Goal: Information Seeking & Learning: Learn about a topic

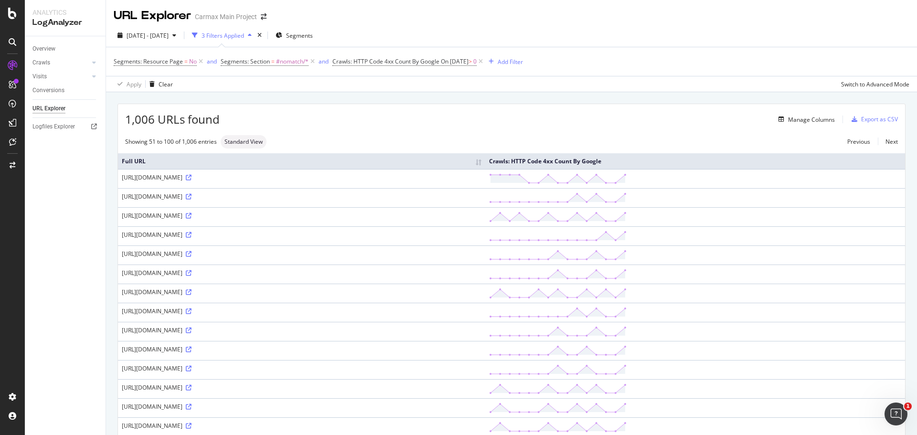
drag, startPoint x: 205, startPoint y: 385, endPoint x: 117, endPoint y: 385, distance: 88.8
click at [124, 382] on td "https://www.carmax.com/bmw/228" at bounding box center [301, 388] width 367 height 19
drag, startPoint x: 121, startPoint y: 387, endPoint x: 206, endPoint y: 387, distance: 85.0
click at [206, 387] on td "https://www.carmax.com/bmw/228" at bounding box center [301, 388] width 367 height 19
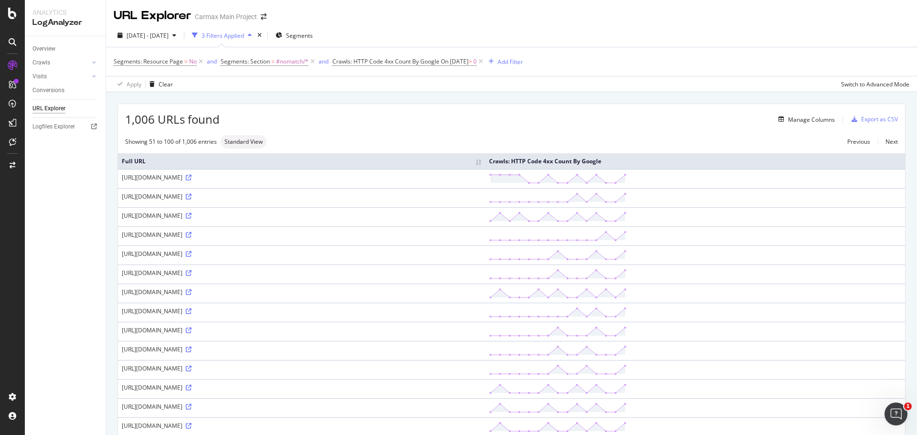
copy div "https://www.carmax.com/bmw/"
click at [305, 124] on div "Manage Columns" at bounding box center [527, 119] width 615 height 11
click at [12, 144] on icon at bounding box center [12, 142] width 7 height 8
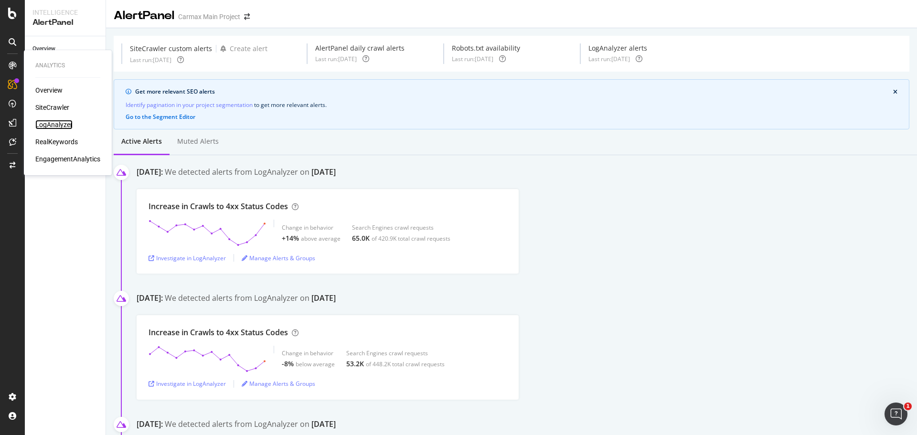
click at [63, 122] on div "LogAnalyzer" at bounding box center [53, 125] width 37 height 10
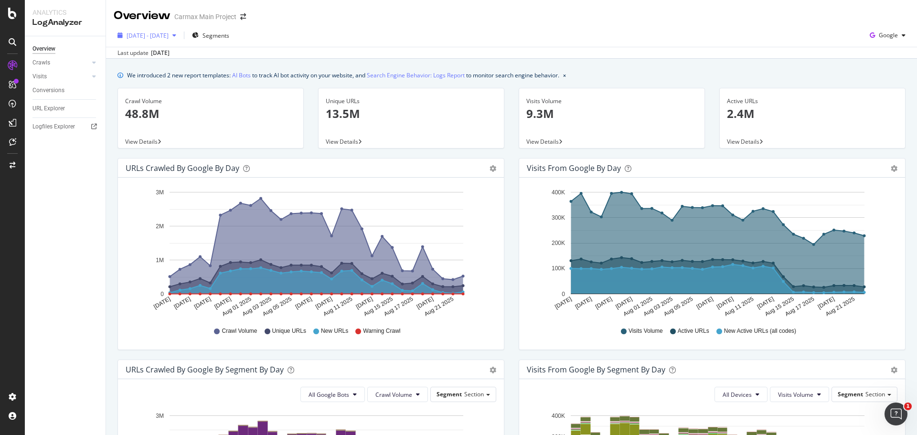
click at [168, 37] on span "2025 Jul. 24th - Aug. 22nd" at bounding box center [148, 36] width 42 height 8
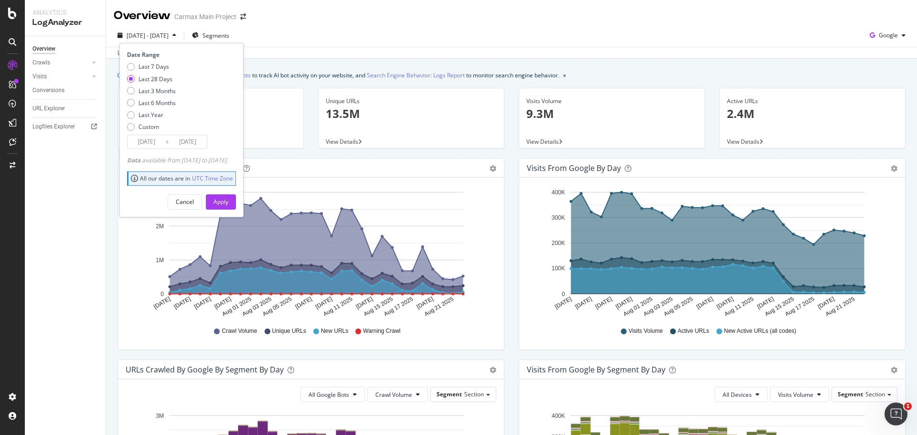
click at [352, 34] on div "2025 Jul. 24th - Aug. 22nd Segments Date Range Last 7 Days Last 28 Days Last 3 …" at bounding box center [511, 37] width 811 height 19
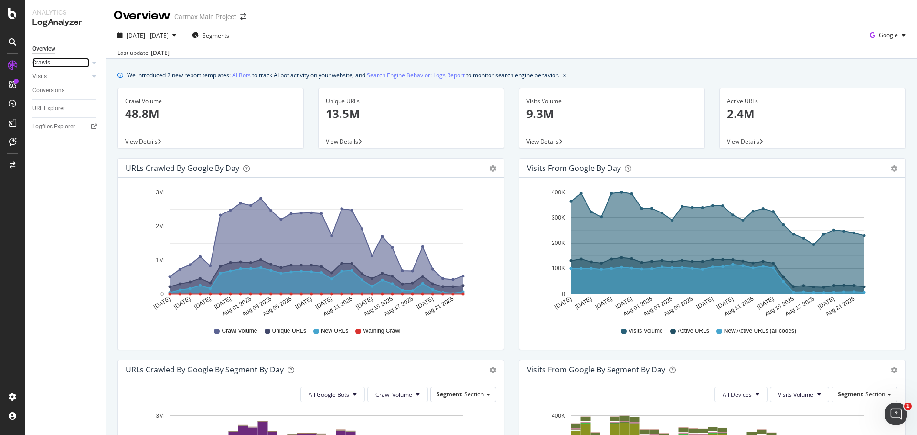
click at [64, 59] on link "Crawls" at bounding box center [60, 63] width 57 height 10
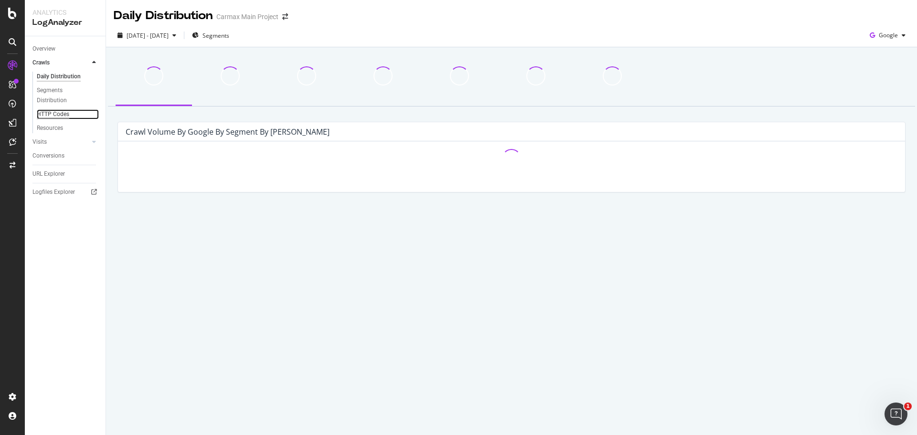
click at [63, 113] on div "HTTP Codes" at bounding box center [53, 114] width 32 height 10
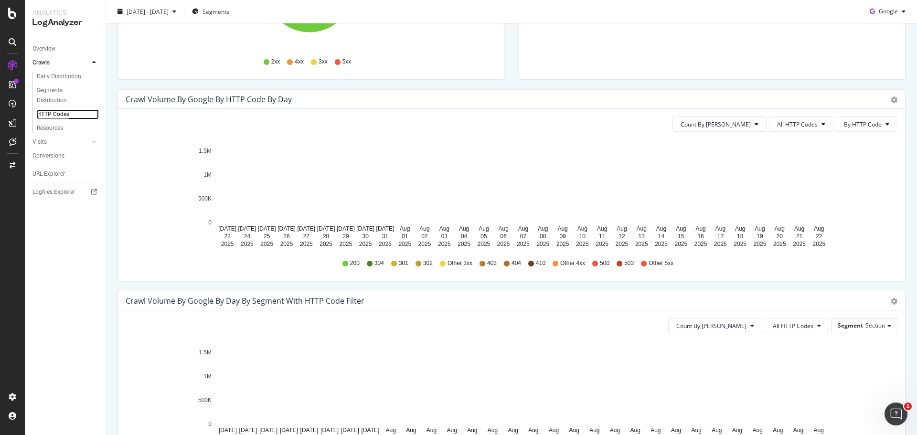
scroll to position [239, 0]
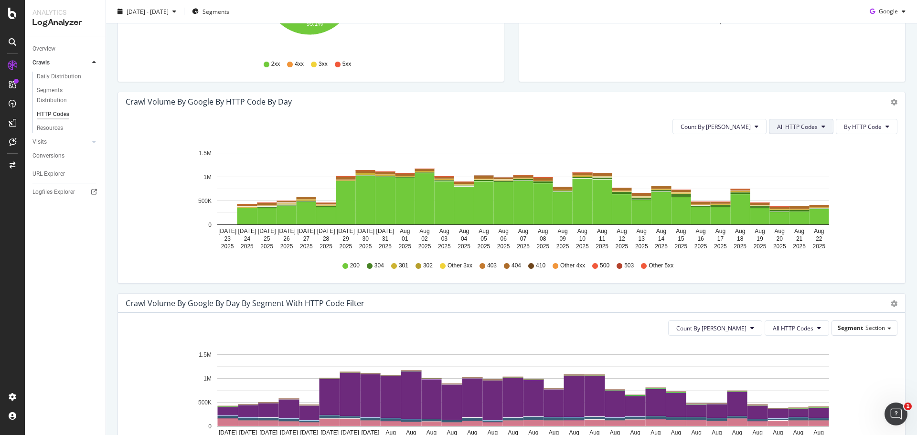
click at [796, 119] on button "All HTTP Codes" at bounding box center [801, 126] width 64 height 15
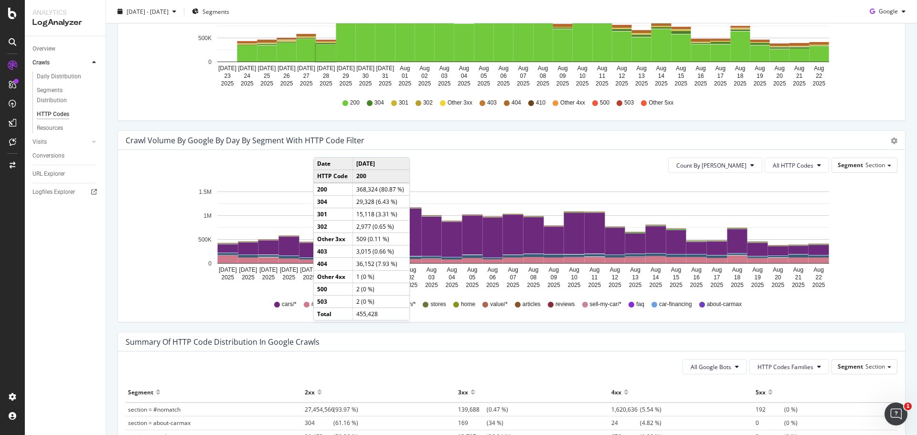
scroll to position [525, 0]
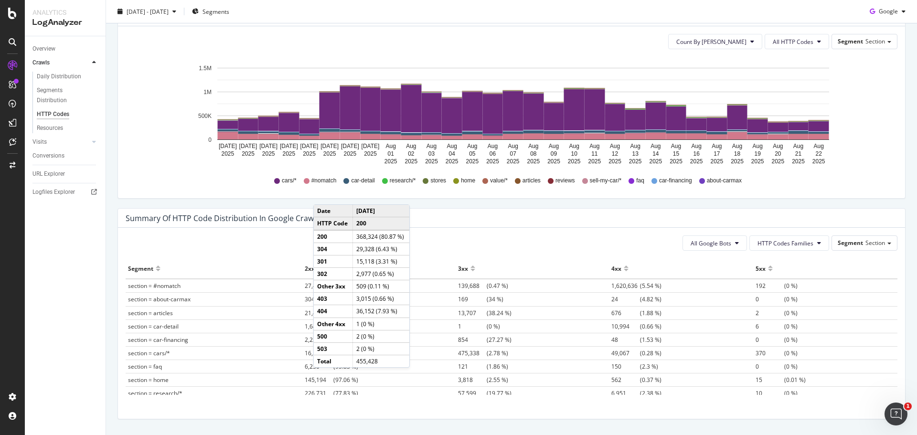
click at [297, 223] on div "Summary of HTTP Code Distribution in google crawls" at bounding box center [511, 218] width 787 height 19
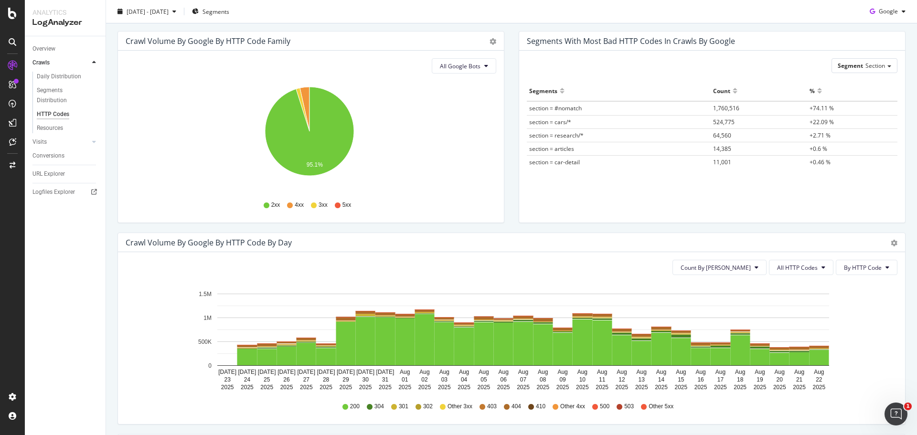
scroll to position [0, 0]
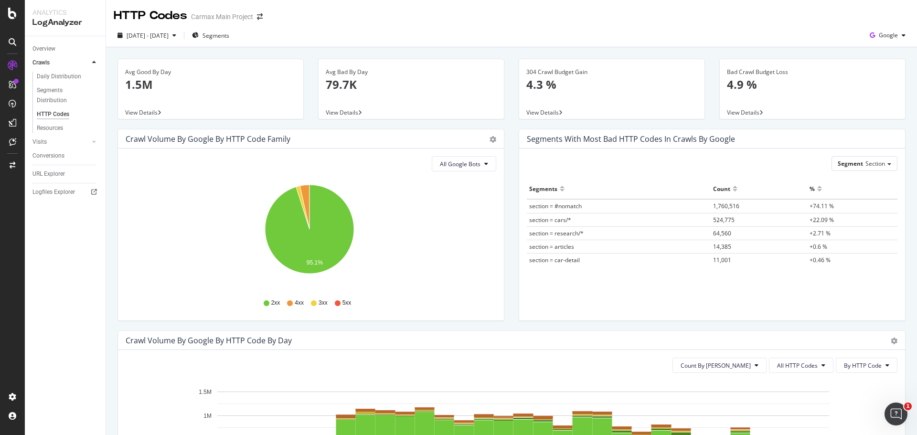
click at [201, 167] on div "All Google Bots" at bounding box center [311, 163] width 371 height 15
click at [62, 173] on div "URL Explorer" at bounding box center [48, 174] width 32 height 10
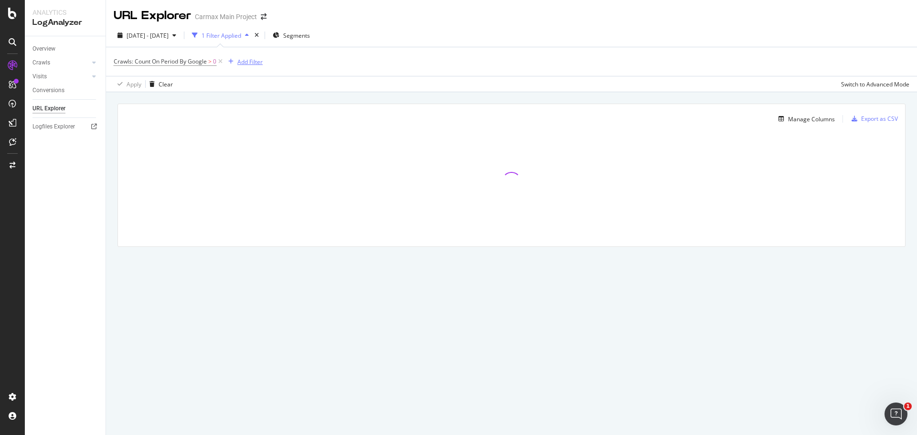
click at [249, 63] on div "Add Filter" at bounding box center [249, 62] width 25 height 8
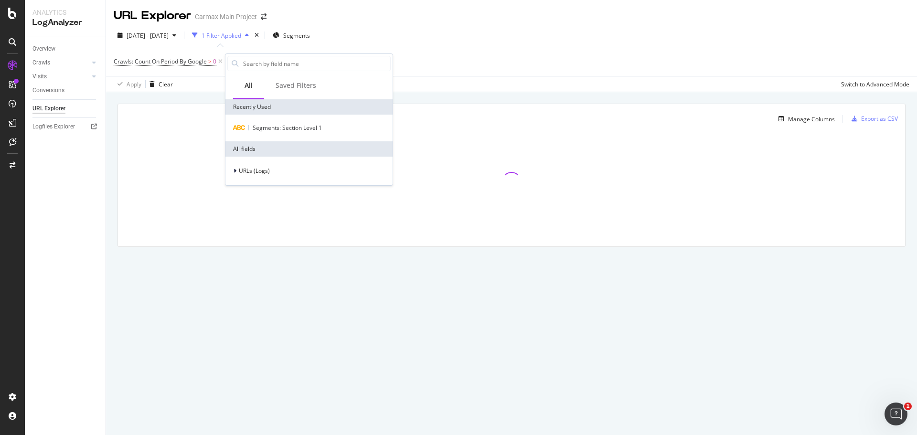
click at [315, 48] on div "Crawls: Count On Period By Google > 0 Add Filter" at bounding box center [511, 61] width 795 height 29
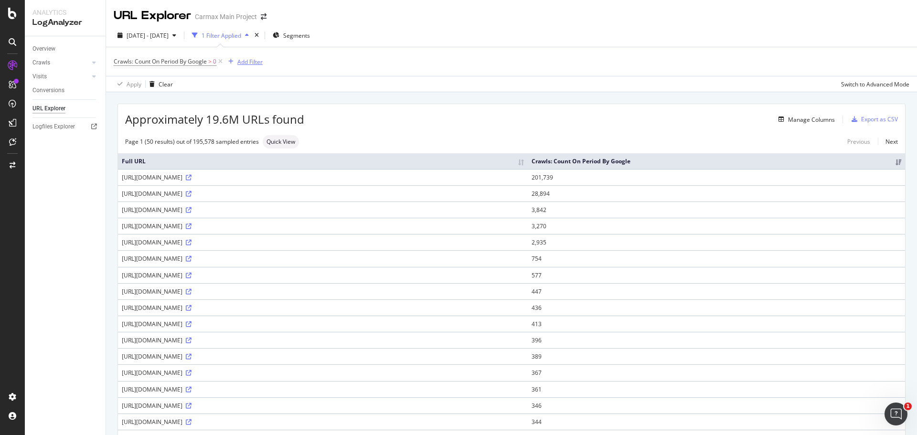
click at [249, 62] on div "Add Filter" at bounding box center [249, 62] width 25 height 8
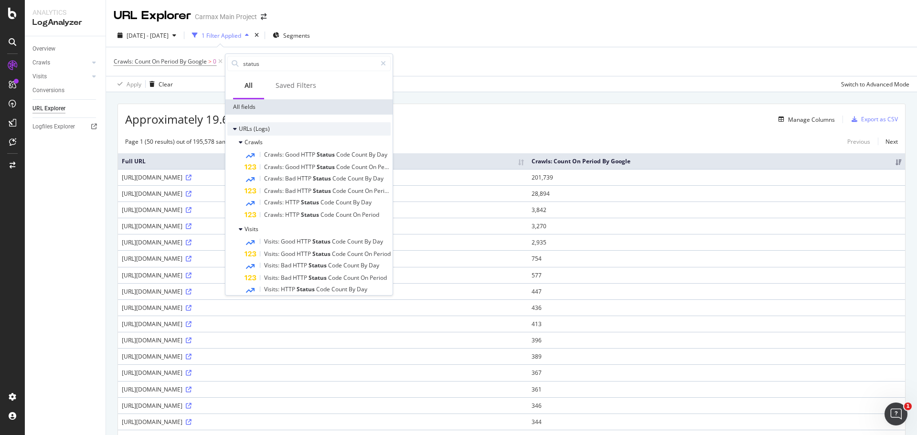
click at [267, 127] on span "(Logs)" at bounding box center [262, 129] width 16 height 8
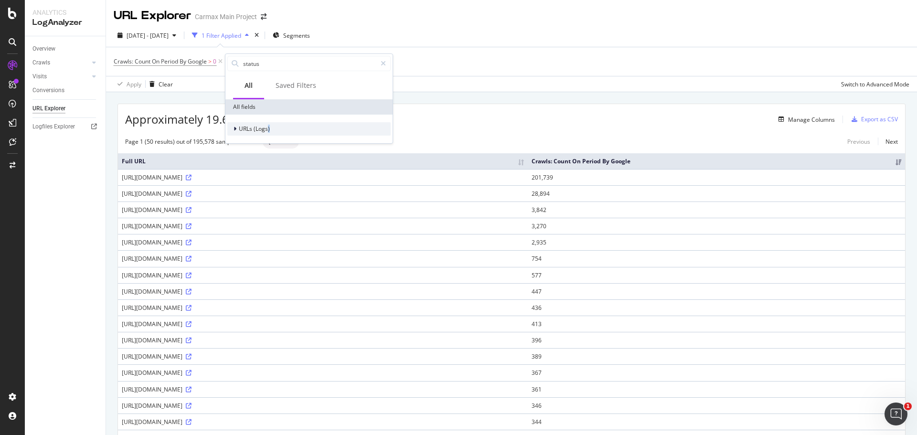
click at [267, 127] on span "(Logs)" at bounding box center [262, 129] width 16 height 8
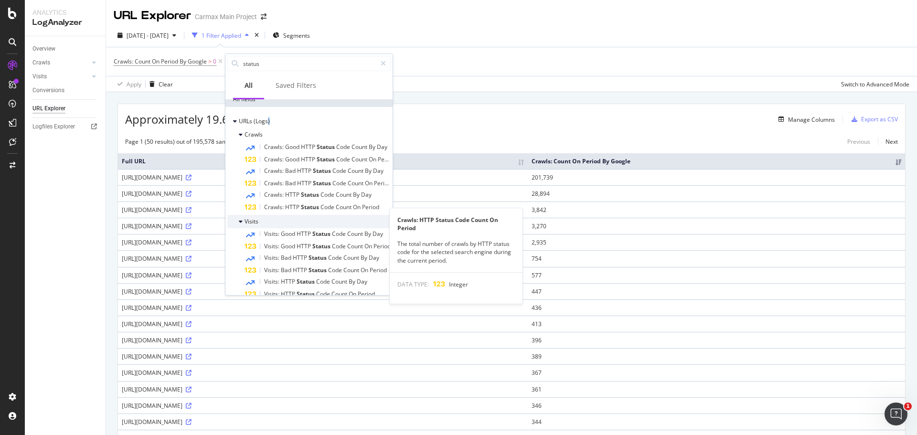
scroll to position [20, 0]
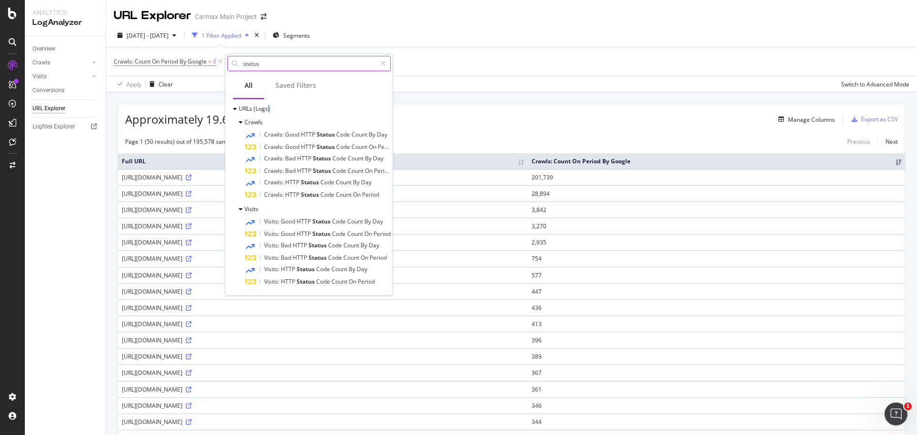
click at [303, 69] on input "status" at bounding box center [309, 63] width 134 height 14
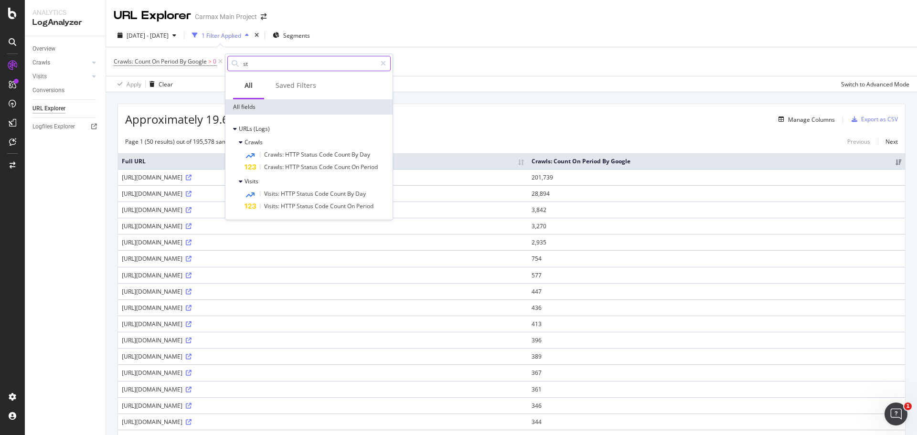
type input "s"
click at [303, 69] on input "4xx" at bounding box center [309, 63] width 134 height 14
type input "400"
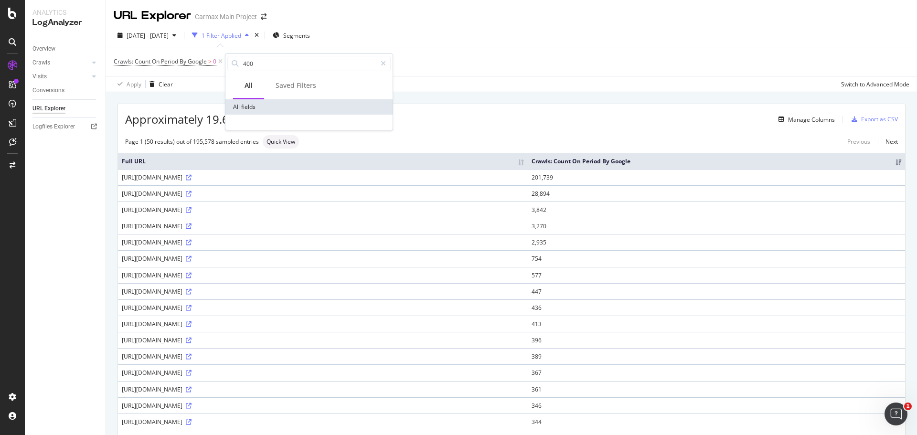
click at [426, 121] on div "Manage Columns" at bounding box center [569, 119] width 530 height 11
click at [841, 85] on div "Switch to Advanced Mode" at bounding box center [875, 84] width 68 height 8
click at [309, 62] on div "Add Filter Group" at bounding box center [301, 62] width 43 height 8
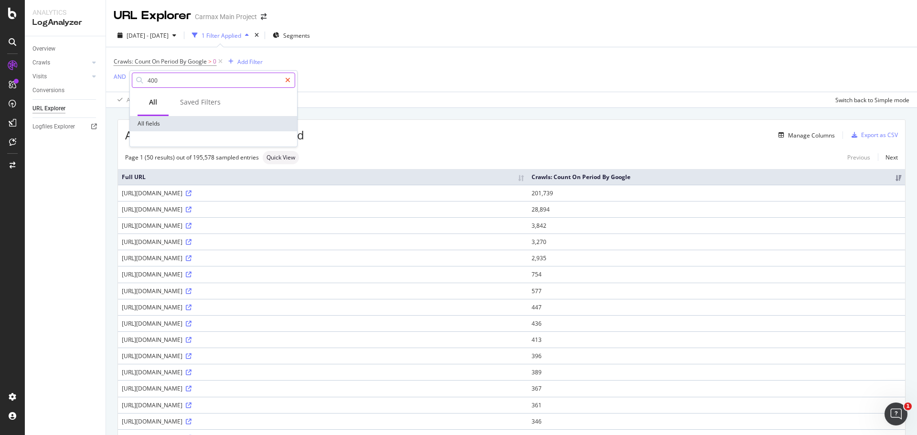
click at [286, 80] on icon at bounding box center [287, 80] width 5 height 7
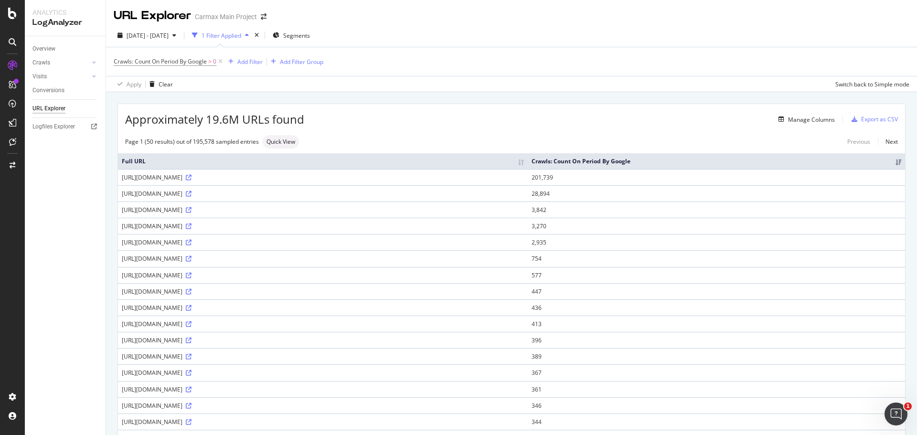
click at [245, 69] on div "Crawls: Count On Period By Google > 0 Add Filter Add Filter Group" at bounding box center [511, 61] width 795 height 29
click at [245, 59] on div "Add Filter" at bounding box center [249, 62] width 25 height 8
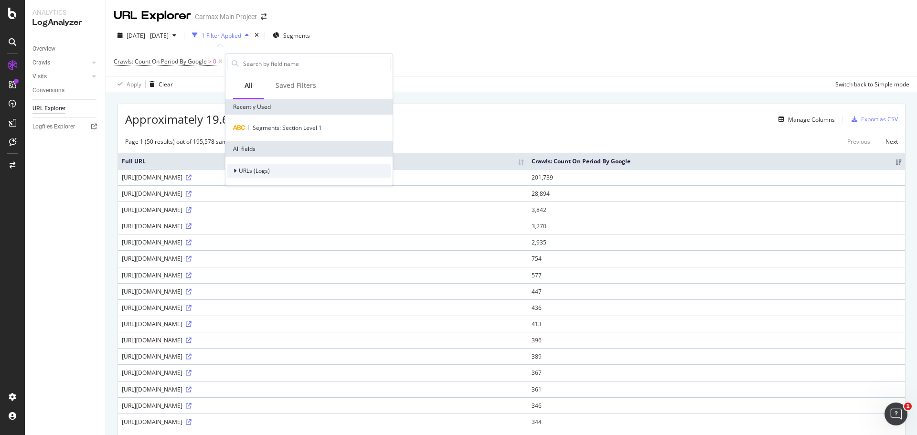
click at [276, 171] on div "URLs (Logs)" at bounding box center [308, 170] width 163 height 13
click at [288, 188] on div "URL Scheme" at bounding box center [308, 184] width 163 height 13
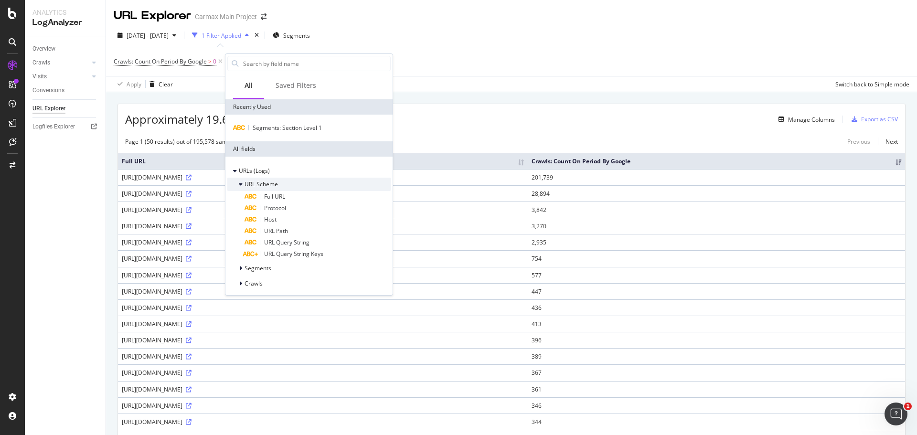
click at [287, 182] on div "URL Scheme" at bounding box center [308, 184] width 163 height 13
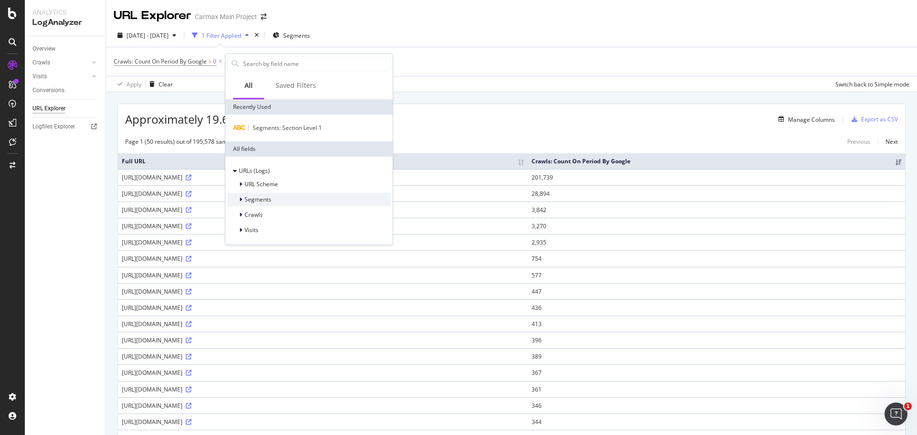
click at [286, 200] on div "Segments" at bounding box center [308, 199] width 163 height 13
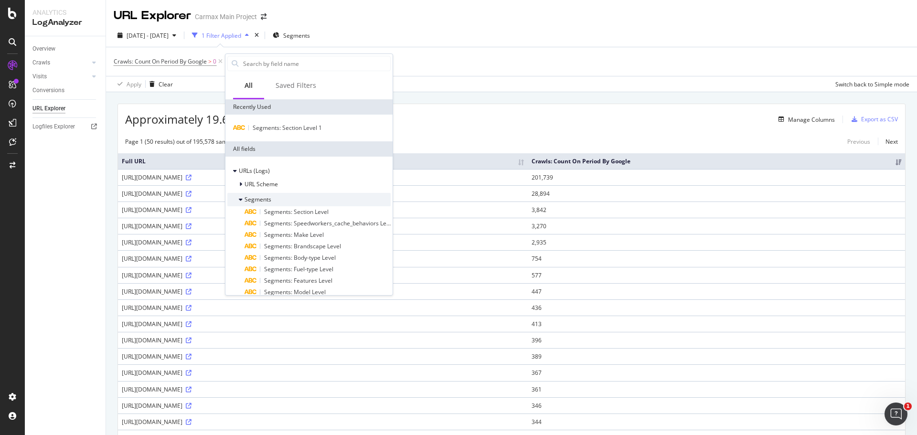
click at [287, 200] on div "Segments" at bounding box center [308, 199] width 163 height 13
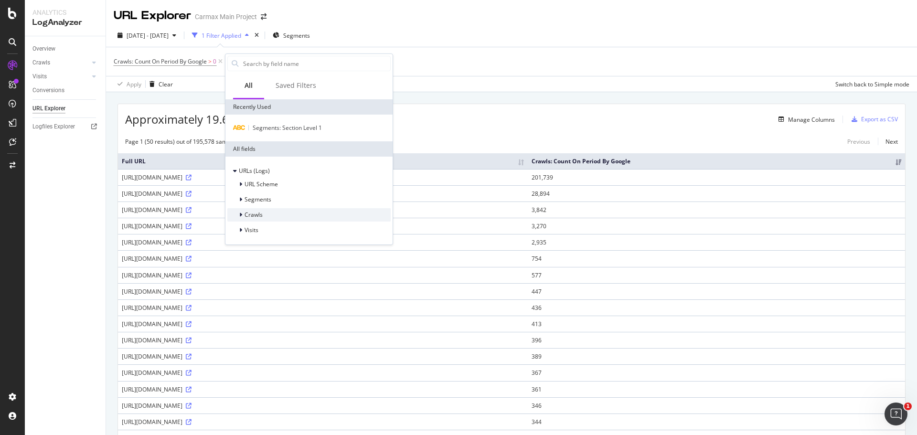
click at [288, 217] on div "Crawls" at bounding box center [308, 214] width 163 height 13
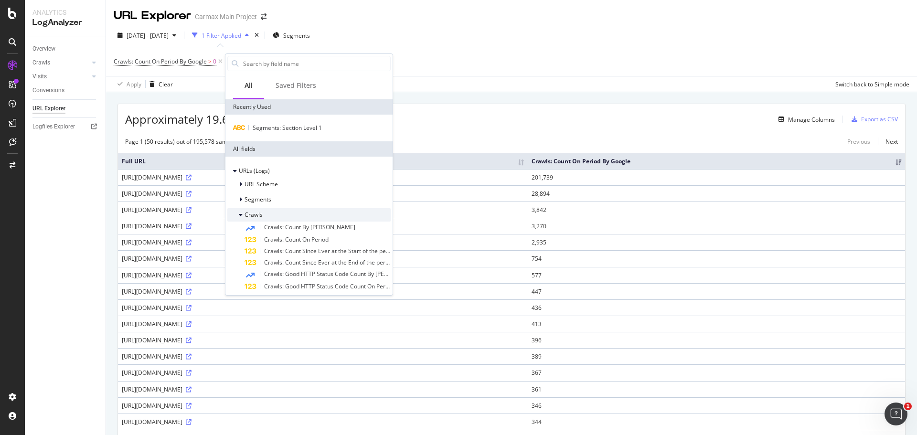
click at [288, 211] on div "Crawls" at bounding box center [308, 214] width 163 height 13
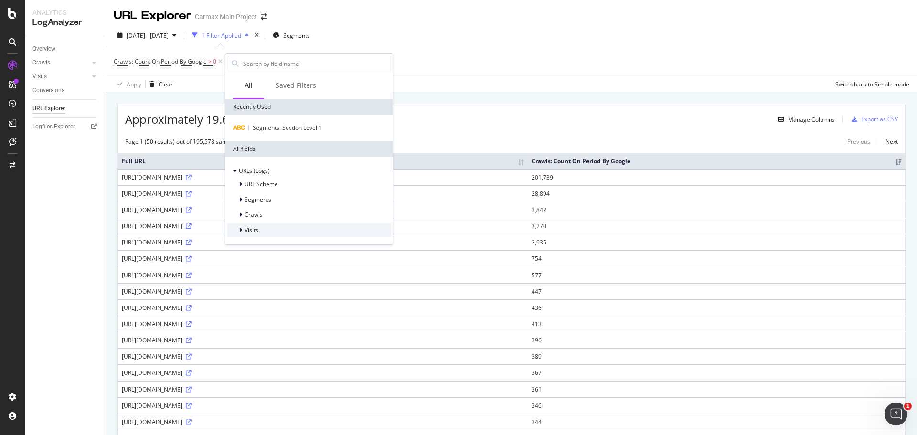
click at [292, 231] on div "Visits" at bounding box center [308, 229] width 163 height 13
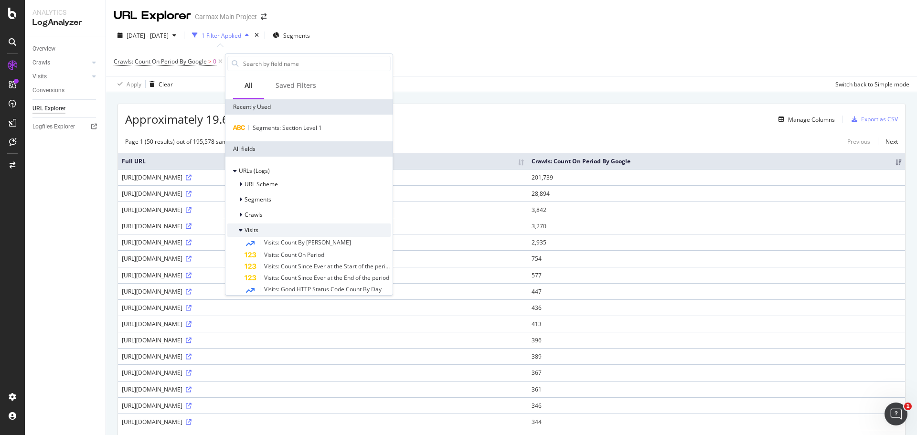
click at [292, 231] on div "Visits" at bounding box center [308, 229] width 163 height 13
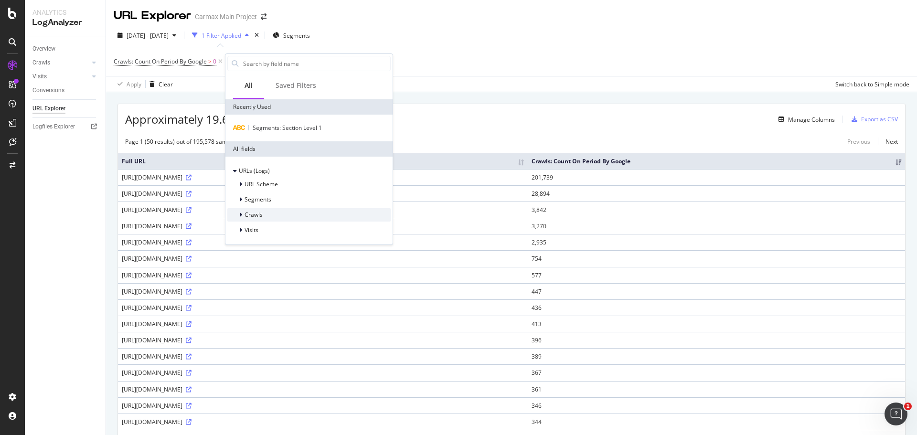
click at [291, 218] on div "Crawls" at bounding box center [308, 214] width 163 height 13
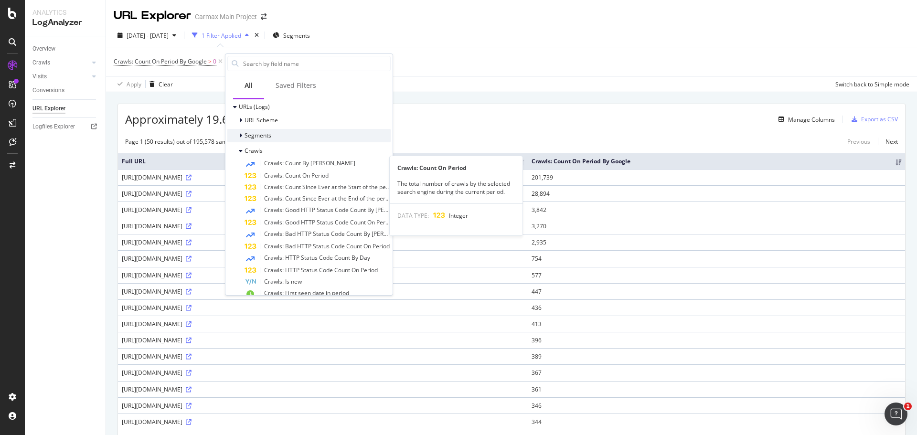
scroll to position [33, 0]
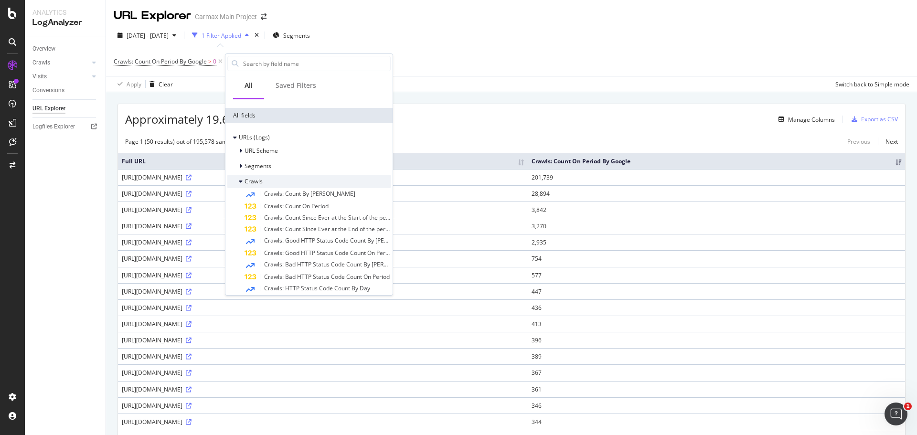
click at [304, 181] on div "Crawls" at bounding box center [308, 181] width 163 height 13
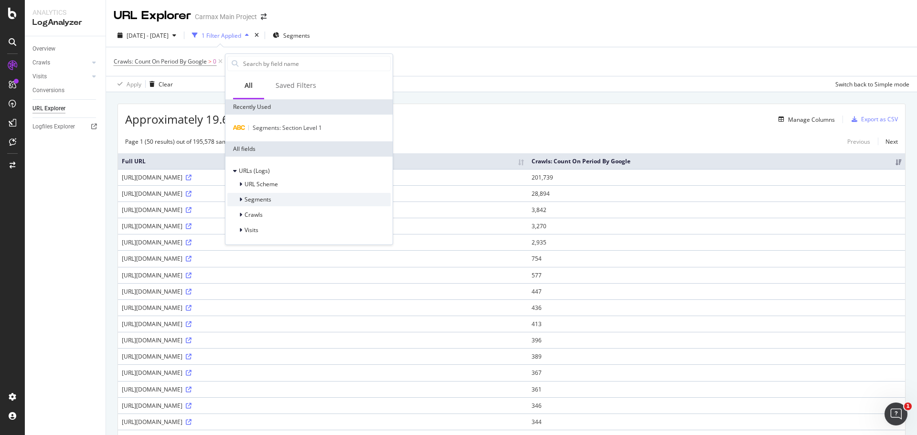
click at [303, 205] on div "Segments" at bounding box center [308, 199] width 163 height 13
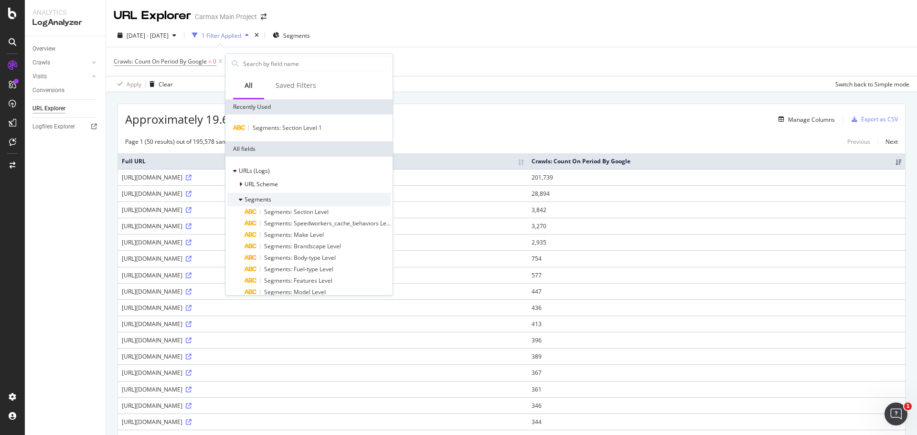
click at [301, 201] on div "Segments" at bounding box center [308, 199] width 163 height 13
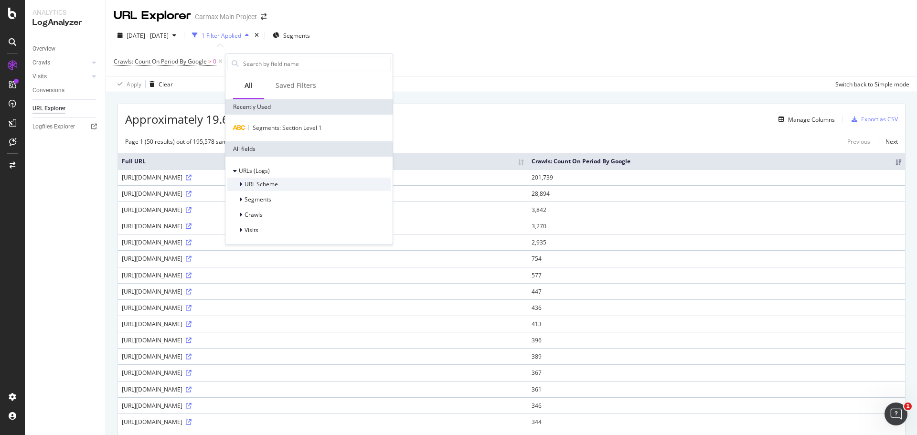
click at [303, 189] on div "URL Scheme" at bounding box center [308, 184] width 163 height 13
drag, startPoint x: 303, startPoint y: 193, endPoint x: 306, endPoint y: 184, distance: 9.1
click at [305, 189] on div "URL Scheme Segments Crawls Visits" at bounding box center [308, 207] width 163 height 59
click at [306, 184] on div "URL Scheme" at bounding box center [308, 184] width 163 height 13
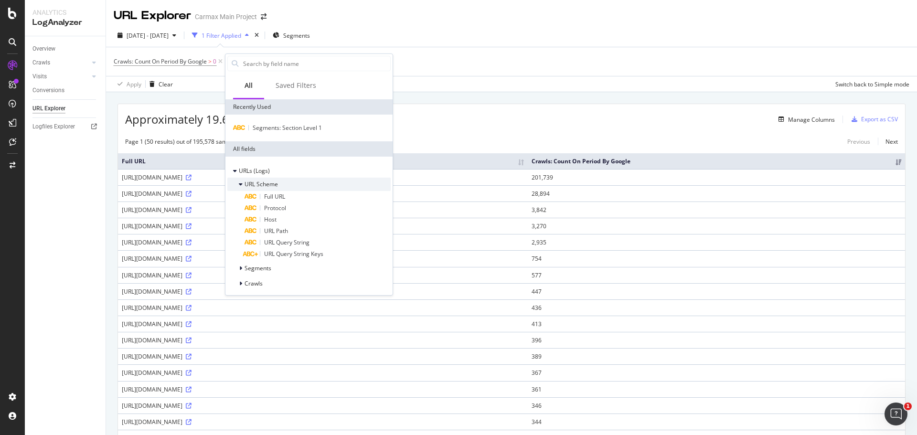
click at [306, 184] on div "URL Scheme" at bounding box center [308, 184] width 163 height 13
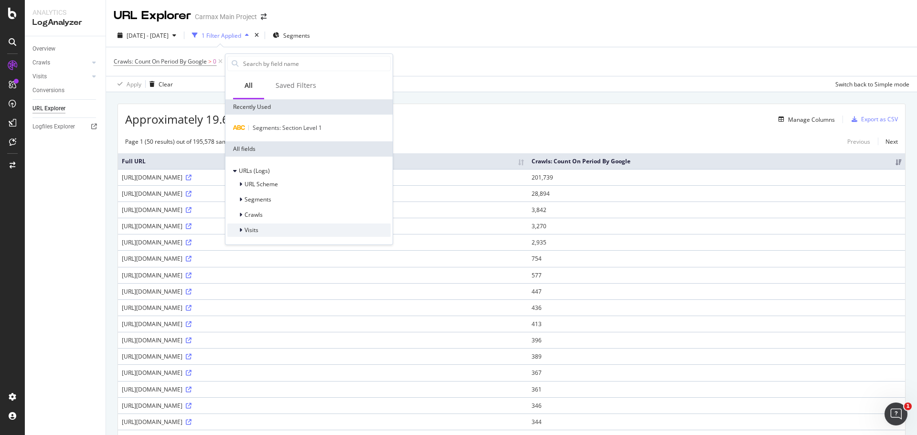
click at [307, 226] on div "Visits" at bounding box center [308, 229] width 163 height 13
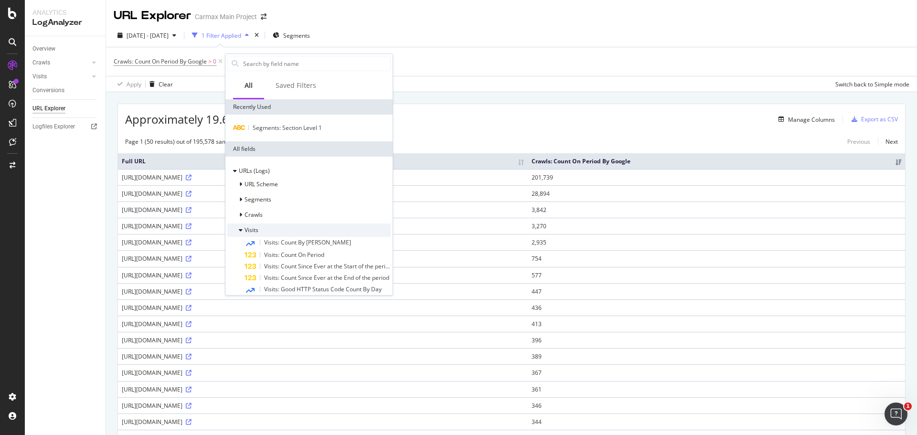
click at [311, 229] on div "Visits" at bounding box center [308, 229] width 163 height 13
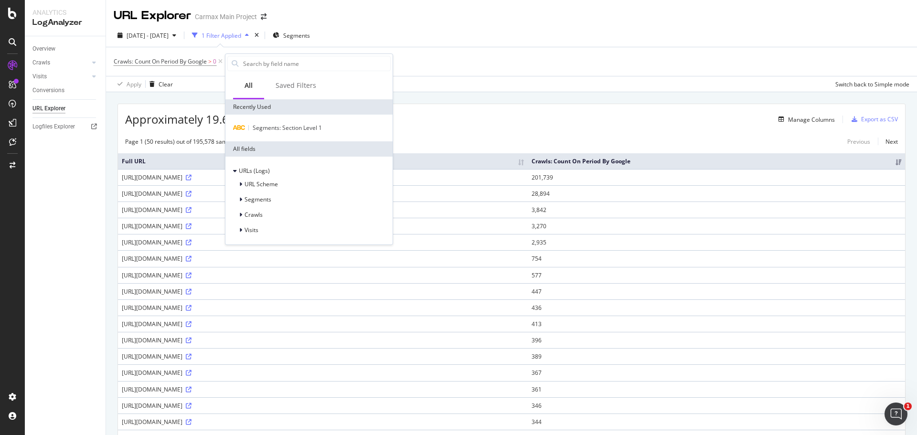
click at [413, 118] on div "Manage Columns" at bounding box center [569, 119] width 530 height 11
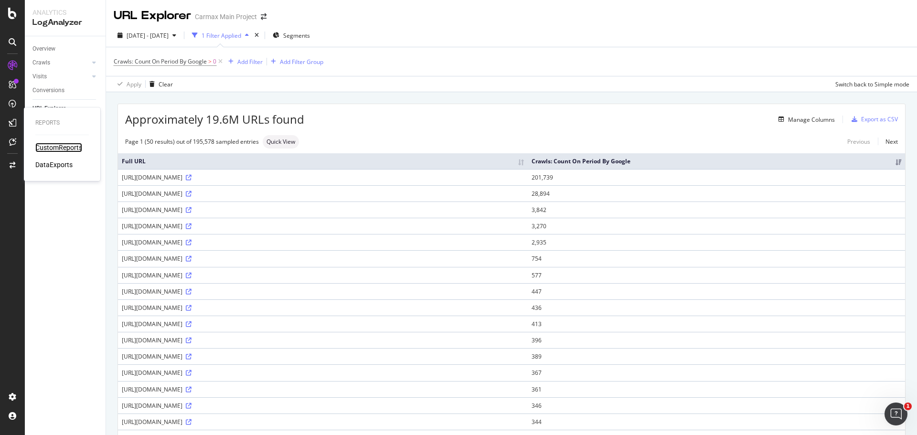
click at [74, 144] on div "CustomReports" at bounding box center [58, 148] width 47 height 10
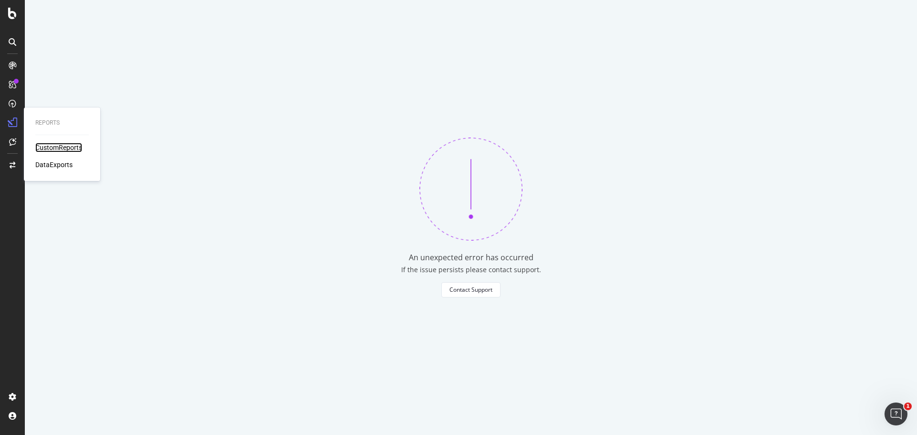
click at [48, 148] on div "CustomReports" at bounding box center [58, 148] width 47 height 10
click at [63, 105] on div "ActionBoard" at bounding box center [53, 110] width 37 height 10
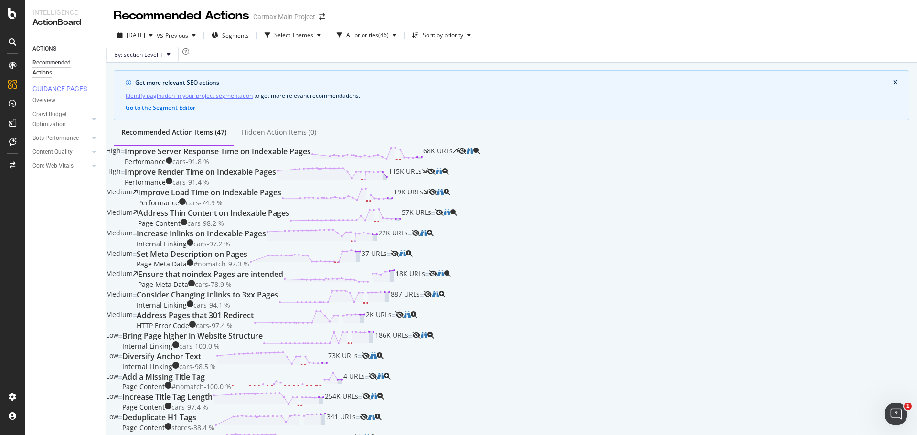
drag, startPoint x: 130, startPoint y: 127, endPoint x: 95, endPoint y: 215, distance: 95.0
click at [16, 145] on div at bounding box center [12, 141] width 15 height 15
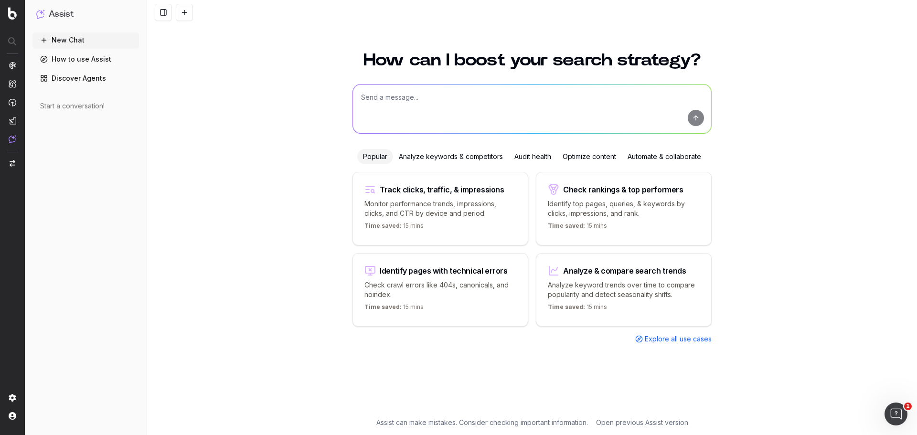
click at [517, 96] on textarea at bounding box center [532, 109] width 358 height 49
click at [103, 75] on link "Discover Agents" at bounding box center [85, 78] width 106 height 15
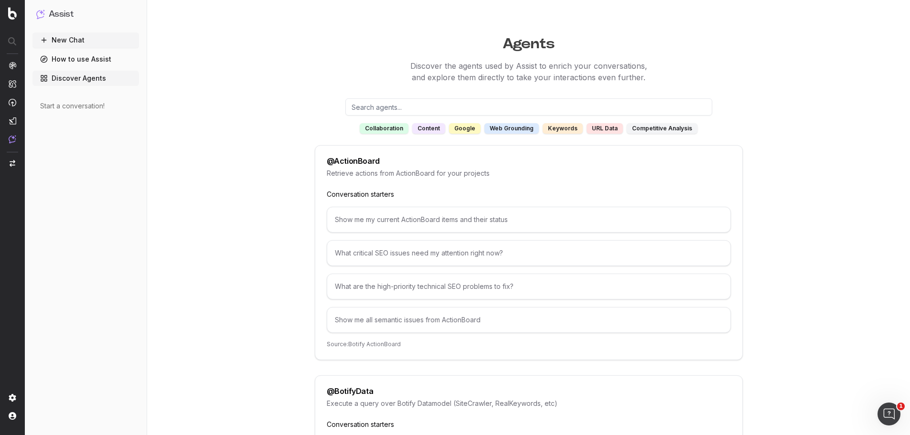
click at [97, 66] on link "How to use Assist" at bounding box center [85, 59] width 106 height 15
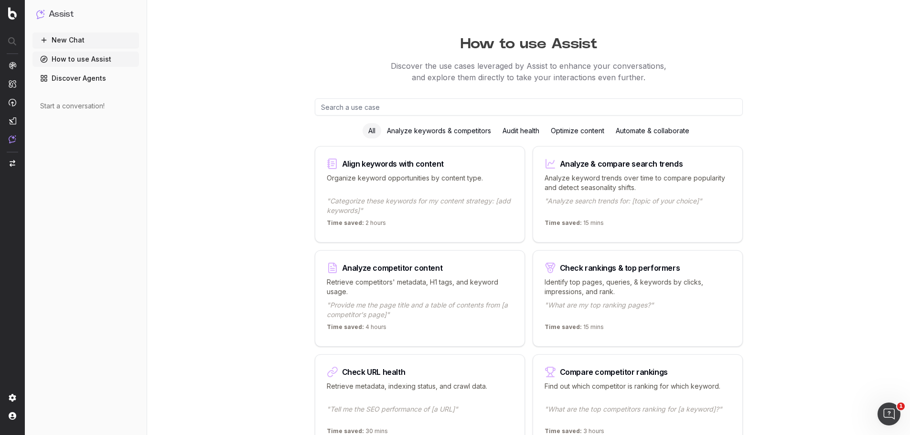
click at [94, 38] on button "New Chat" at bounding box center [85, 39] width 106 height 15
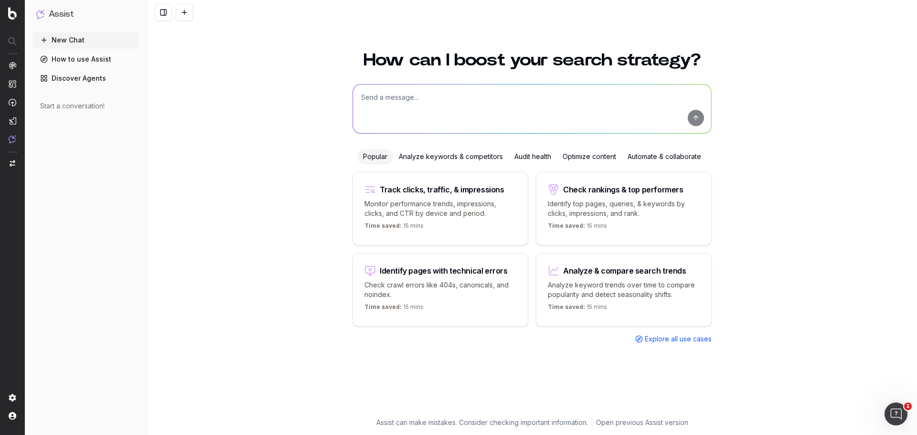
click at [528, 155] on div "Audit health" at bounding box center [532, 156] width 48 height 15
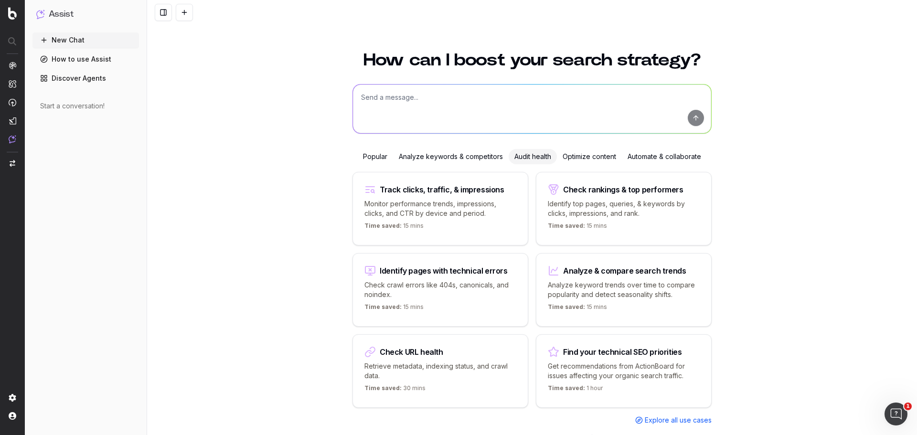
scroll to position [17, 0]
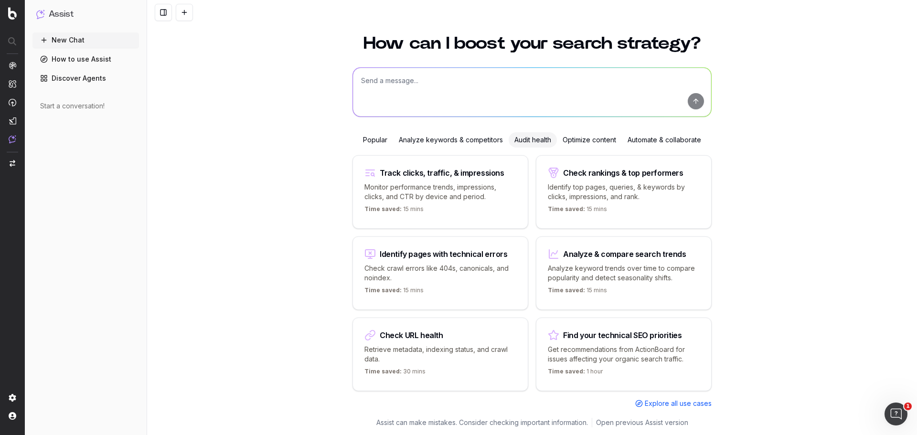
click at [628, 331] on div "Find your technical SEO priorities" at bounding box center [622, 335] width 118 height 8
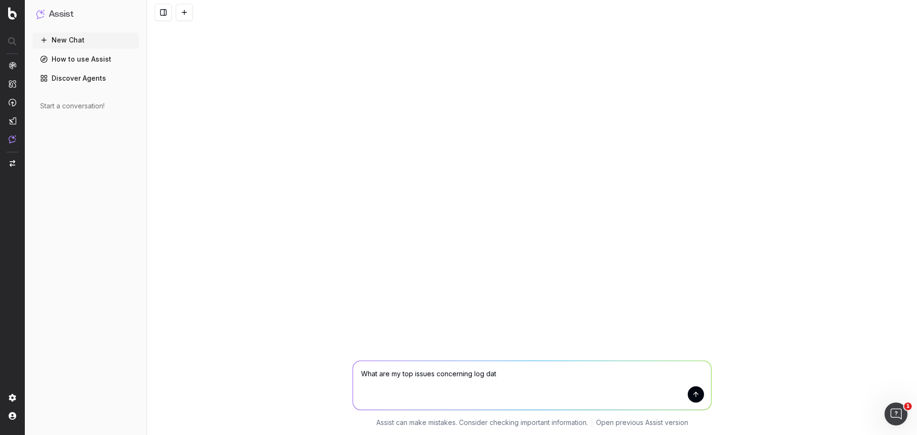
type textarea "What are my top issues concerning log data"
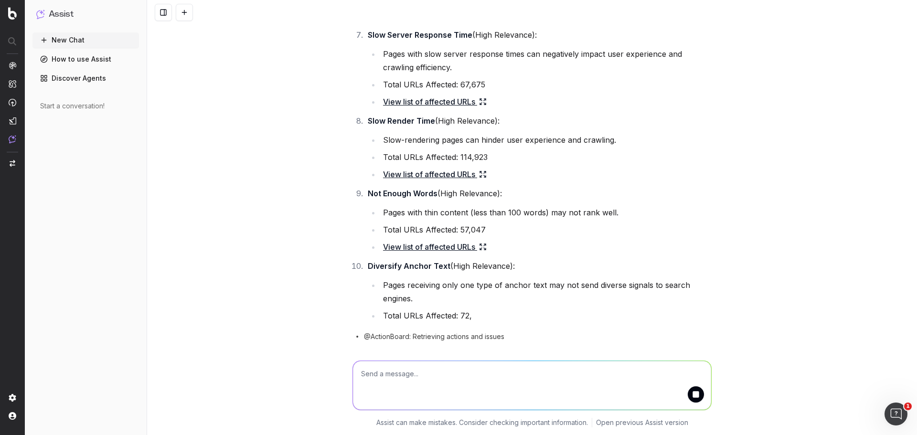
scroll to position [549, 0]
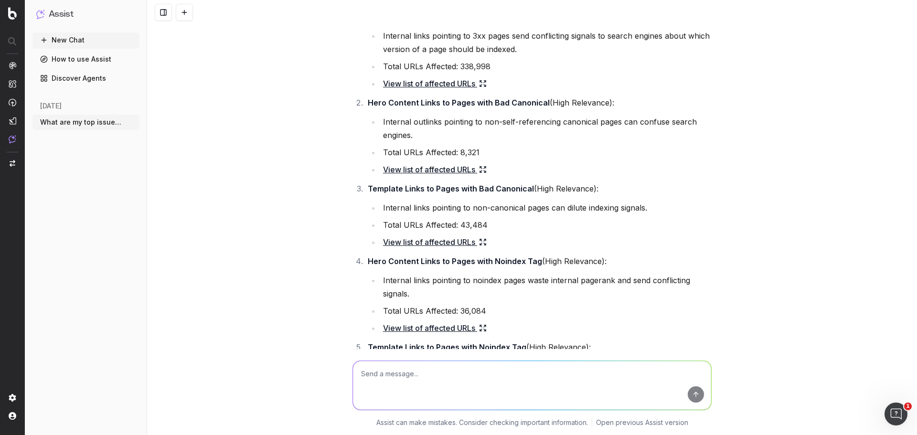
scroll to position [95, 0]
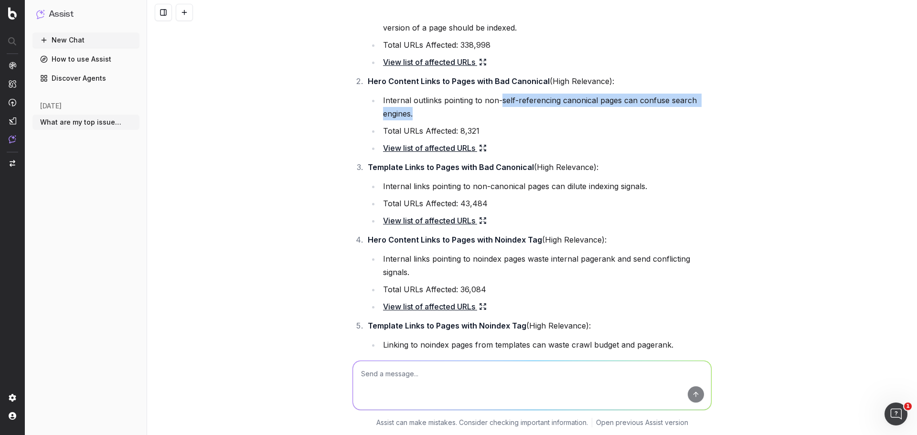
drag, startPoint x: 497, startPoint y: 97, endPoint x: 511, endPoint y: 116, distance: 23.8
click at [511, 116] on li "Internal outlinks pointing to non-self-referencing canonical pages can confuse …" at bounding box center [545, 107] width 331 height 27
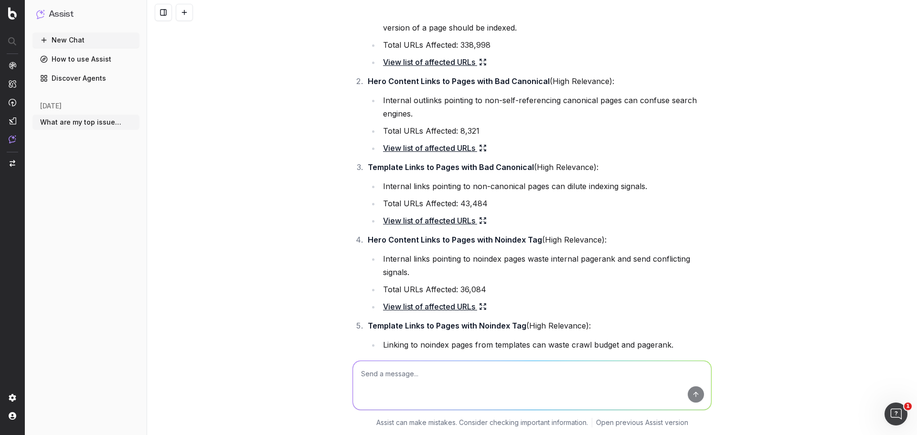
click at [517, 127] on li "Total URLs Affected: 8,321" at bounding box center [545, 130] width 331 height 13
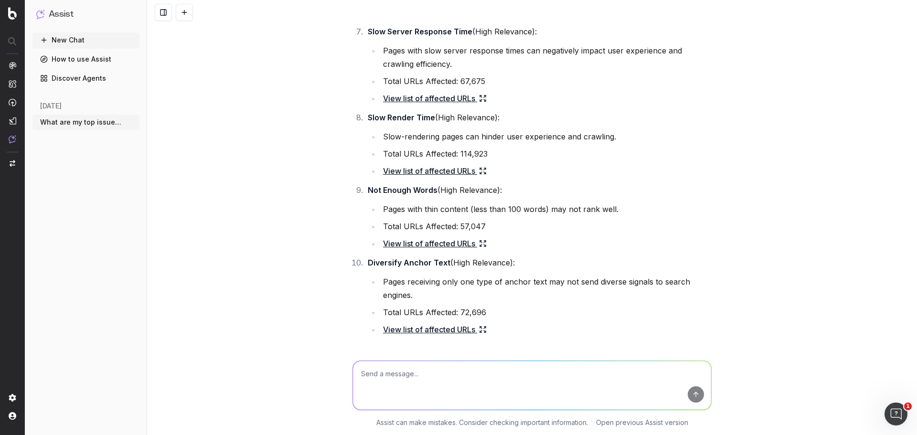
scroll to position [573, 0]
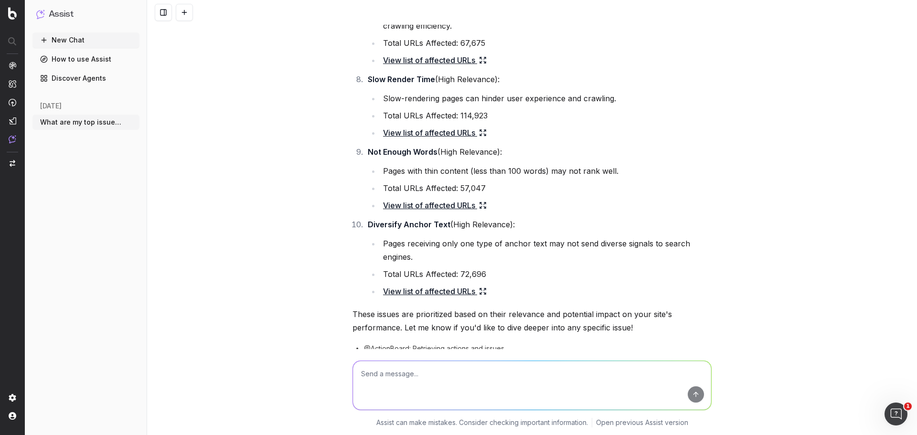
click at [442, 205] on link "View list of affected URLs" at bounding box center [435, 205] width 104 height 13
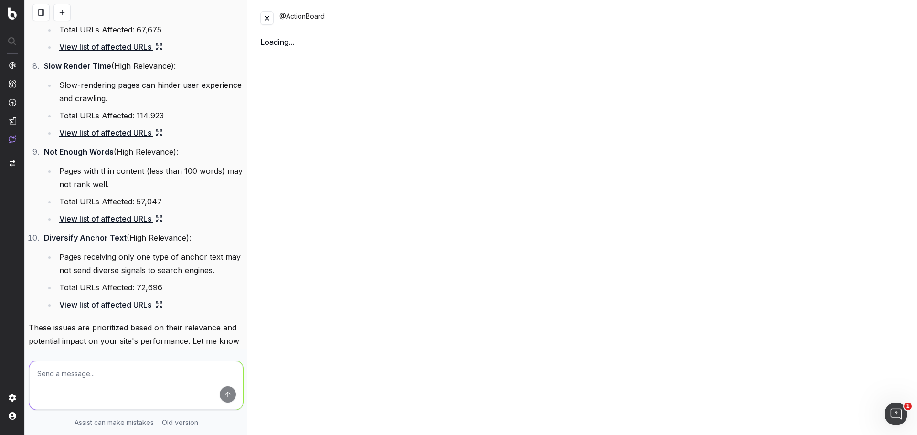
scroll to position [693, 0]
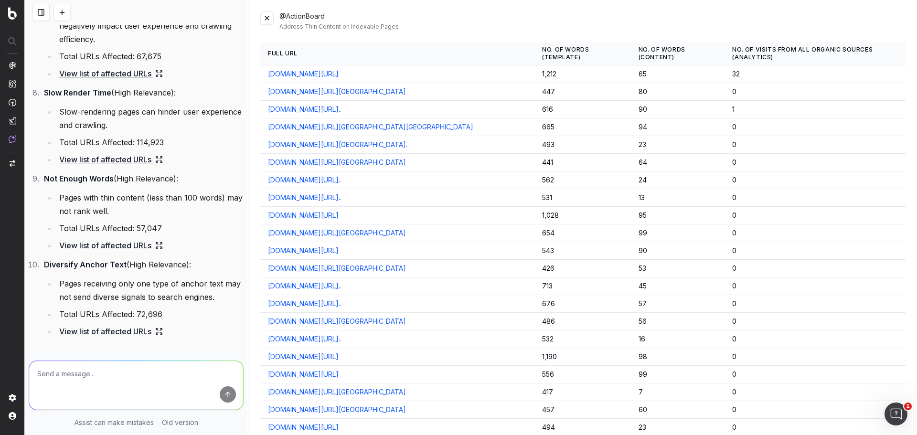
drag, startPoint x: 447, startPoint y: 160, endPoint x: 438, endPoint y: 28, distance: 132.5
click at [438, 28] on div "Address Thin Content on Indexable Pages" at bounding box center [592, 27] width 626 height 8
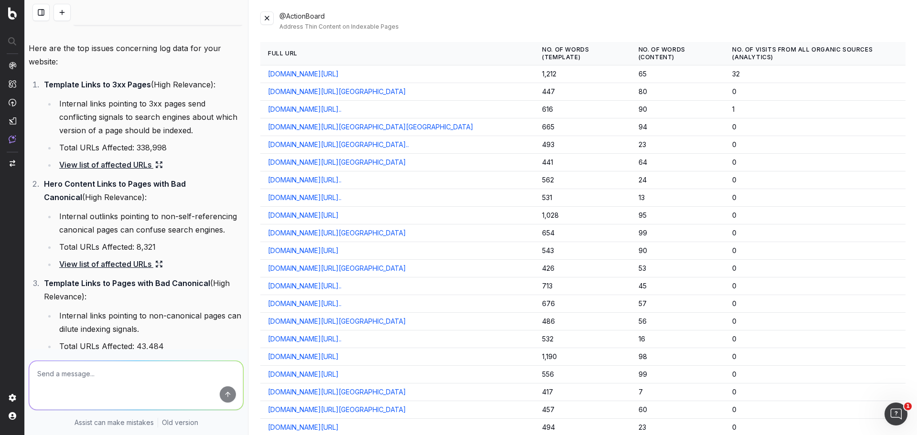
scroll to position [0, 0]
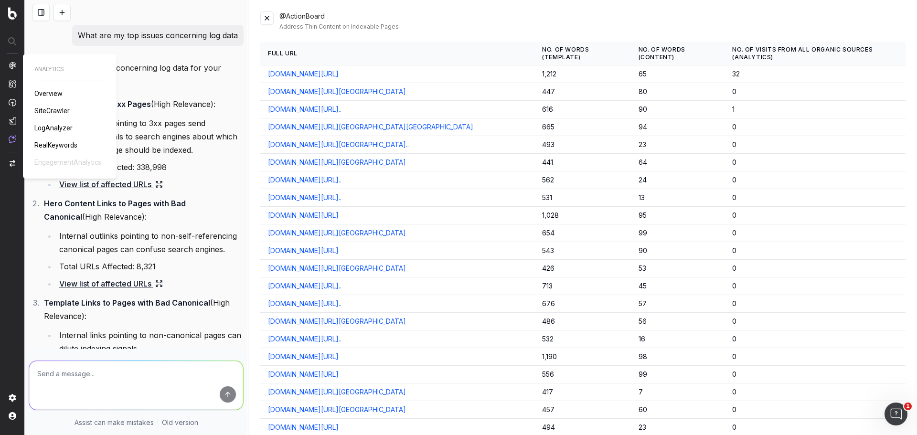
click at [47, 88] on div "ANALYTICS Overview SiteCrawler LogAnalyzer RealKeywords EngagementAnalytics" at bounding box center [69, 116] width 71 height 102
click at [59, 109] on span "SiteCrawler" at bounding box center [51, 111] width 35 height 8
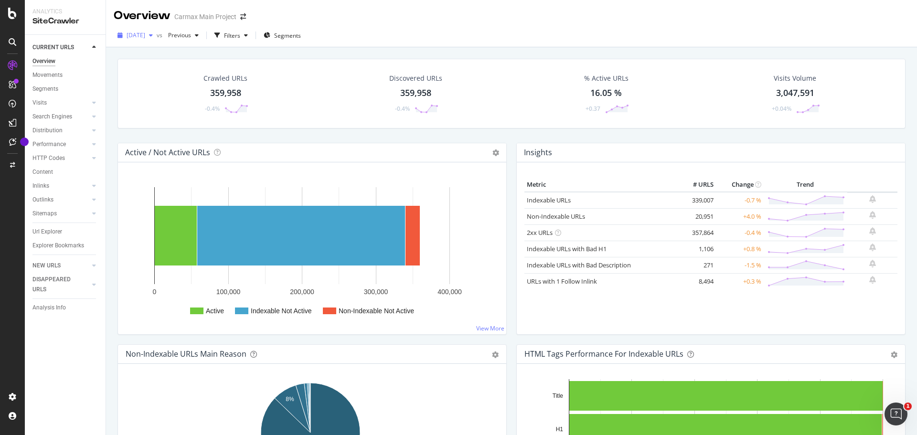
click at [145, 34] on span "[DATE]" at bounding box center [136, 35] width 19 height 8
click at [290, 61] on div "Crawled URLs 359,958 -0.4% Discovered URLs 359,958 -0.4% % Active URLs 16.05 % …" at bounding box center [511, 94] width 788 height 70
click at [191, 33] on span "Previous" at bounding box center [177, 35] width 27 height 8
click at [273, 79] on div "343K URLs" at bounding box center [258, 75] width 28 height 9
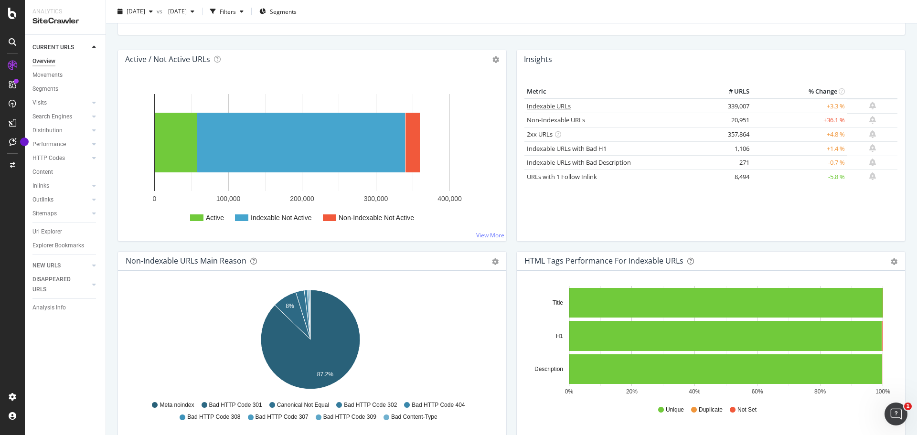
scroll to position [95, 0]
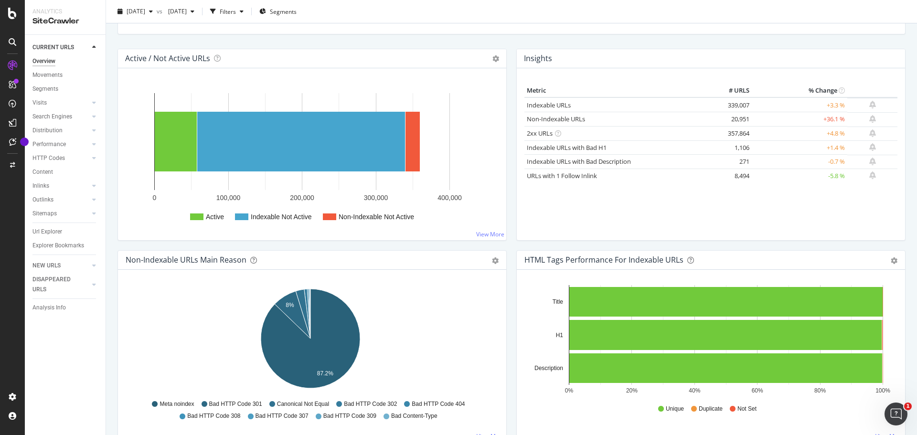
click at [834, 118] on td "+36.1 %" at bounding box center [799, 119] width 95 height 14
click at [572, 119] on link "Non-Indexable URLs" at bounding box center [556, 119] width 58 height 9
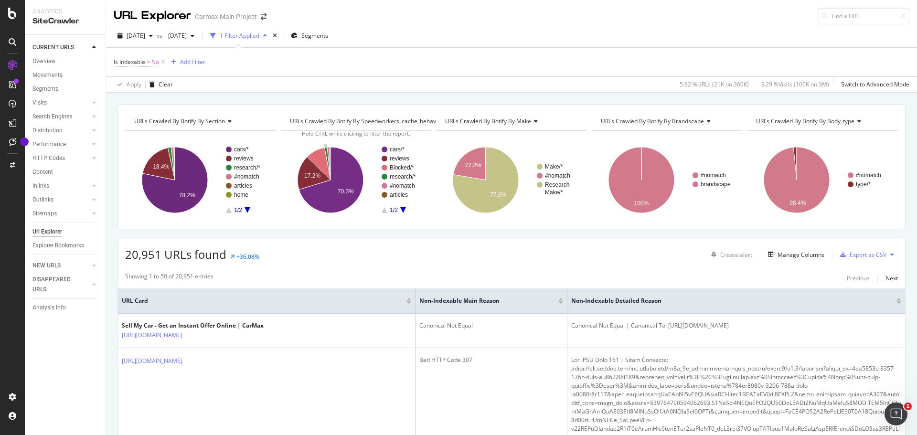
click at [271, 41] on div "1 Filter Applied" at bounding box center [238, 36] width 64 height 14
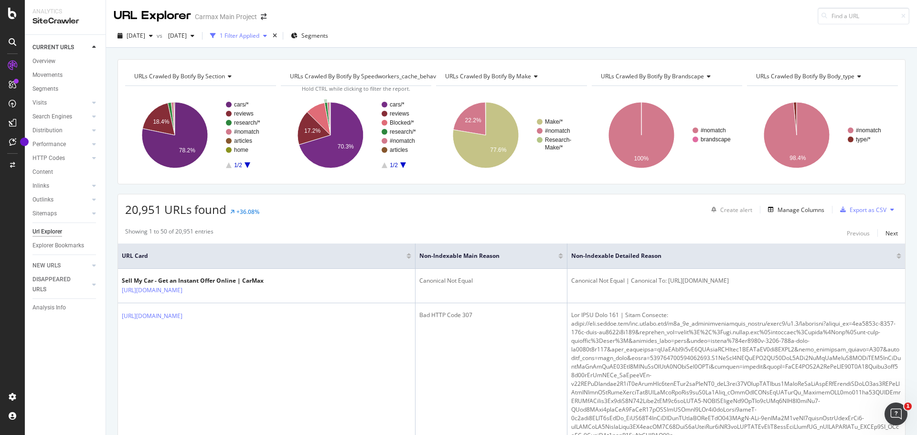
click at [259, 37] on div "1 Filter Applied" at bounding box center [240, 36] width 40 height 8
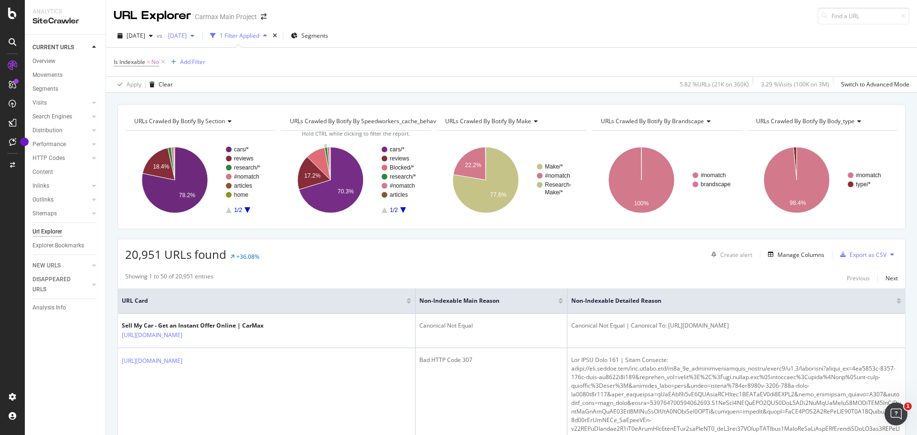
click at [187, 35] on span "[DATE]" at bounding box center [175, 36] width 22 height 8
click at [187, 37] on span "[DATE]" at bounding box center [175, 36] width 22 height 8
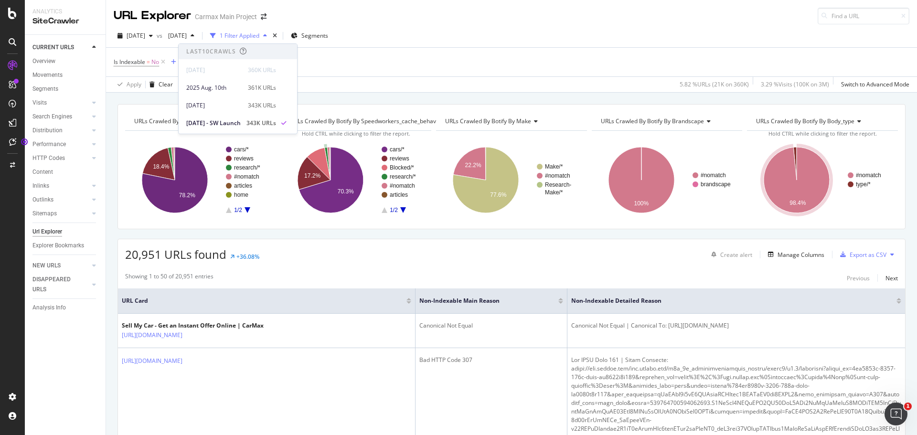
click at [127, 97] on div "URLs Crawled By Botify By section Chart (by Value) Table Expand Export as CSV E…" at bounding box center [511, 104] width 811 height 23
click at [43, 103] on div "Visits" at bounding box center [39, 103] width 14 height 10
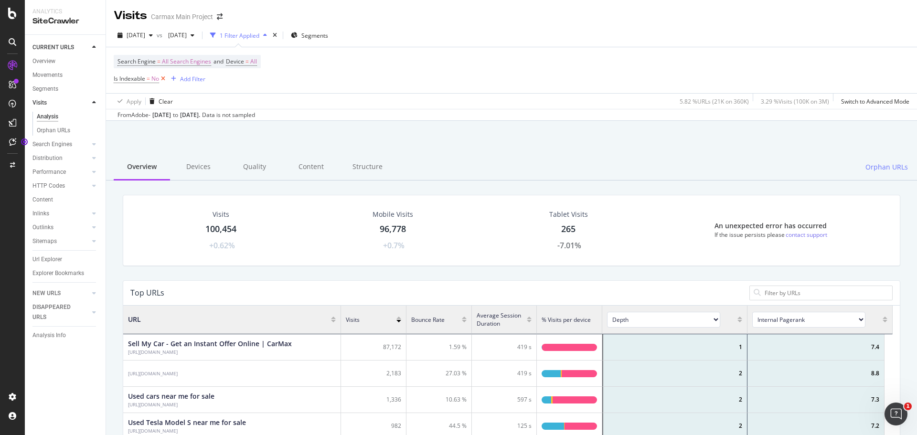
click at [164, 80] on icon at bounding box center [163, 79] width 8 height 10
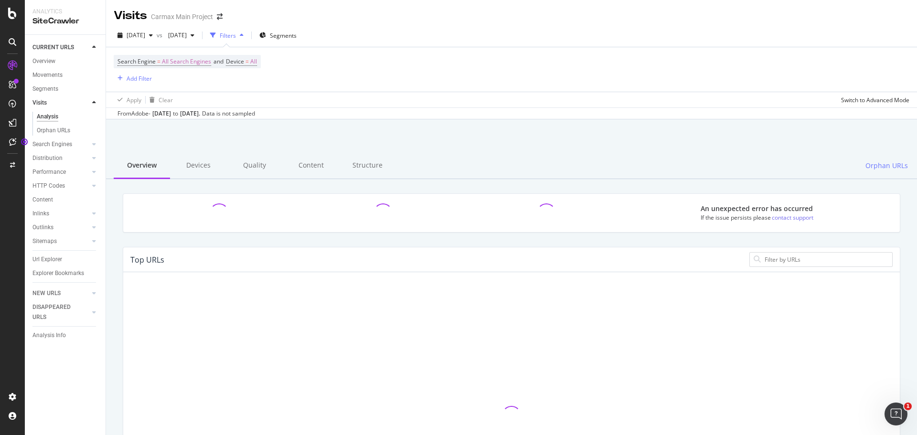
click at [82, 104] on div at bounding box center [85, 103] width 10 height 10
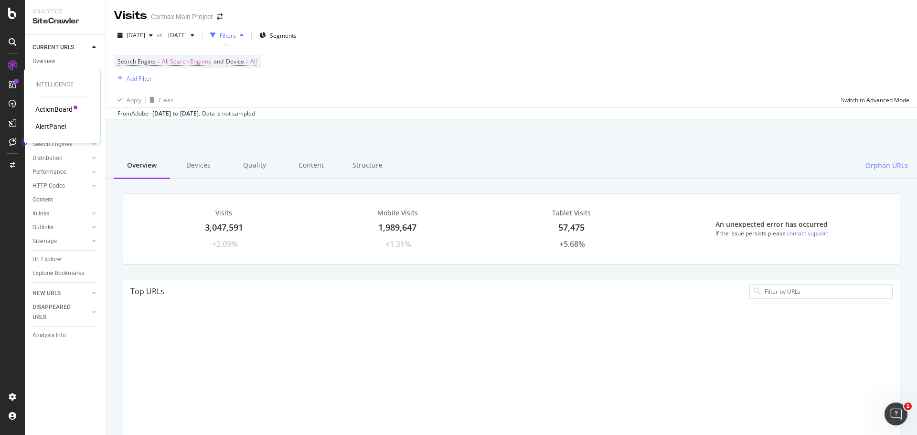
click at [57, 108] on div "ActionBoard" at bounding box center [53, 110] width 37 height 10
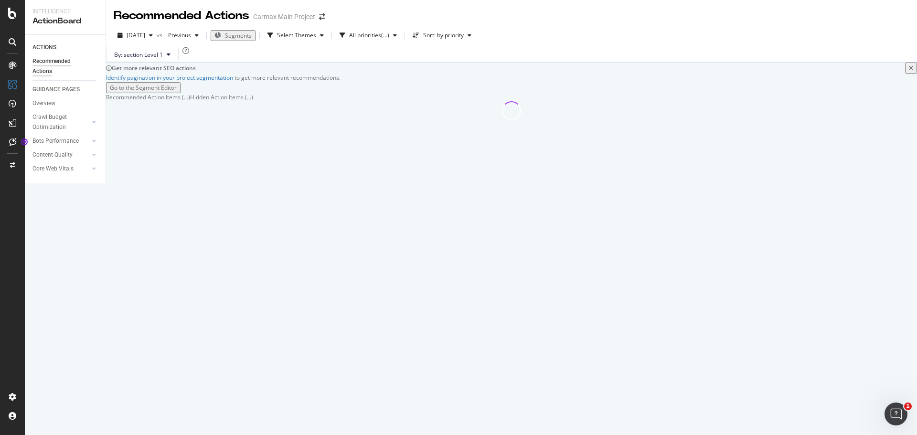
click at [249, 82] on div "Get more relevant SEO actions Identify pagination in your project segmentation …" at bounding box center [511, 92] width 811 height 58
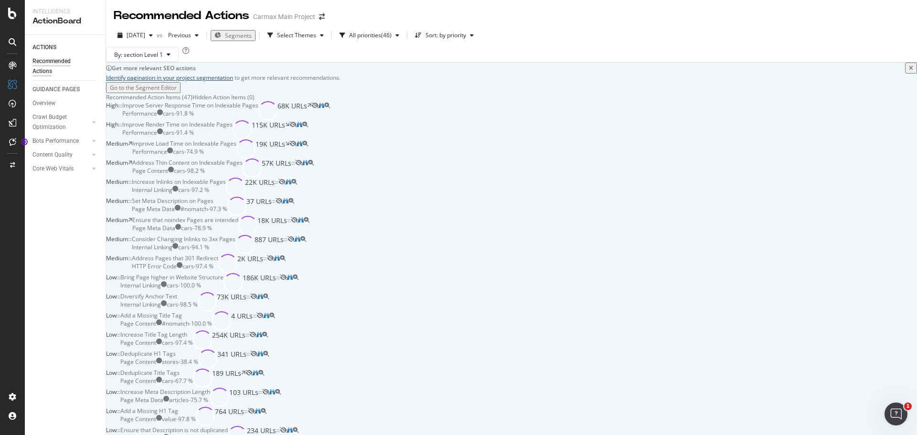
click at [233, 82] on link "Identify pagination in your project segmentation" at bounding box center [169, 78] width 127 height 8
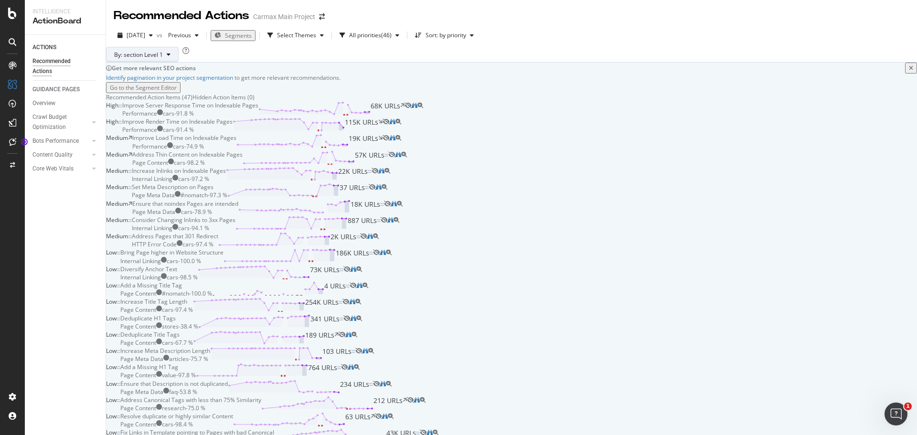
click at [163, 59] on span "By: section Level 1" at bounding box center [138, 55] width 49 height 8
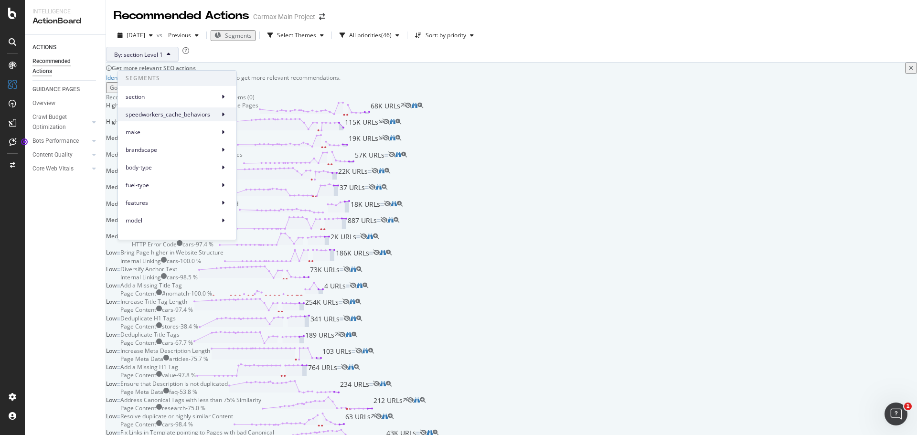
click at [179, 113] on span "speedworkers_cache_behaviors" at bounding box center [171, 114] width 90 height 9
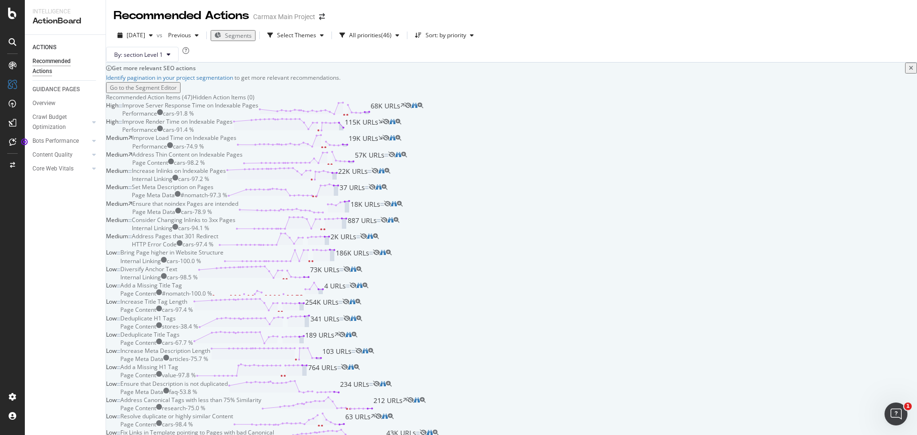
click at [279, 62] on div "By: section Level 1" at bounding box center [511, 54] width 811 height 15
click at [93, 141] on icon at bounding box center [94, 141] width 4 height 6
click at [82, 155] on div "Bot Discovery Time" at bounding box center [61, 155] width 49 height 10
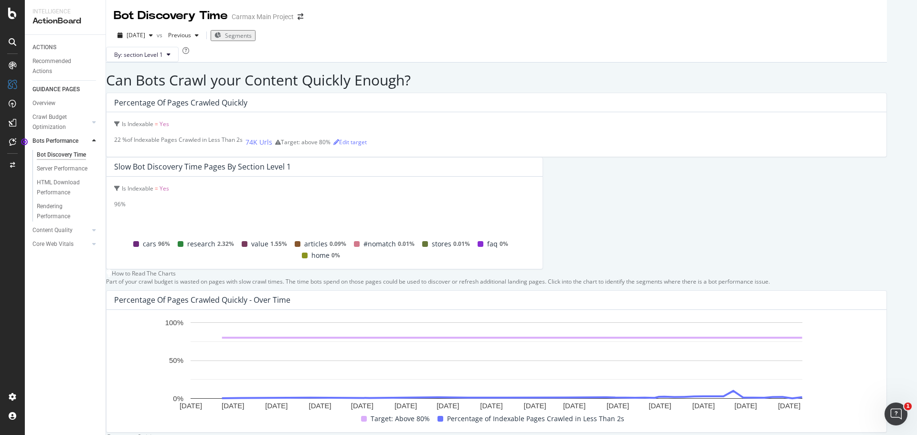
click at [127, 144] on span "22 %" at bounding box center [120, 140] width 13 height 8
click at [179, 60] on button "By: section Level 1" at bounding box center [142, 54] width 73 height 15
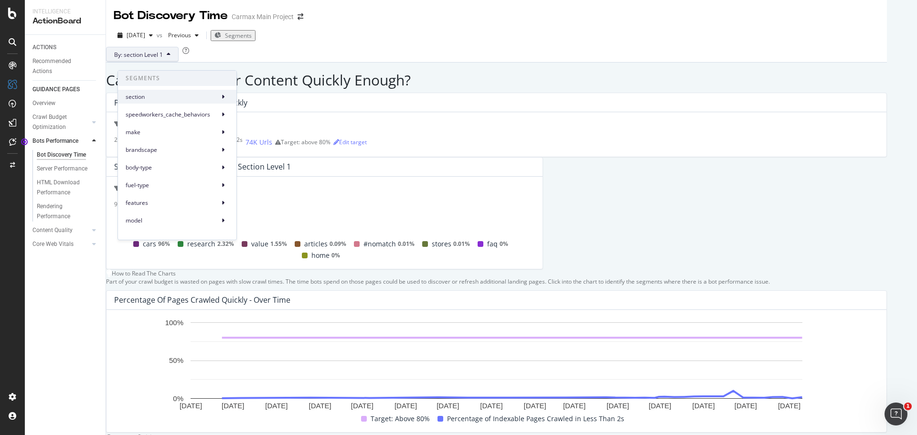
click at [179, 96] on span "section" at bounding box center [171, 97] width 90 height 9
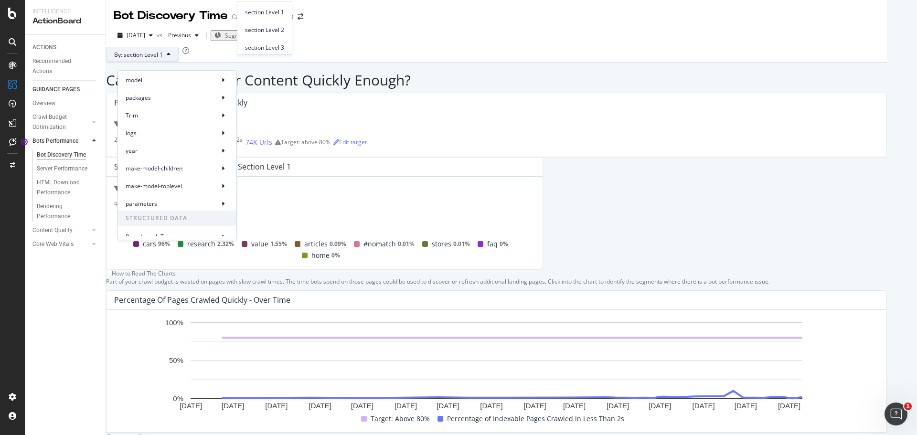
scroll to position [148, 0]
click at [196, 226] on span "Breadcrumb Tree" at bounding box center [171, 229] width 90 height 9
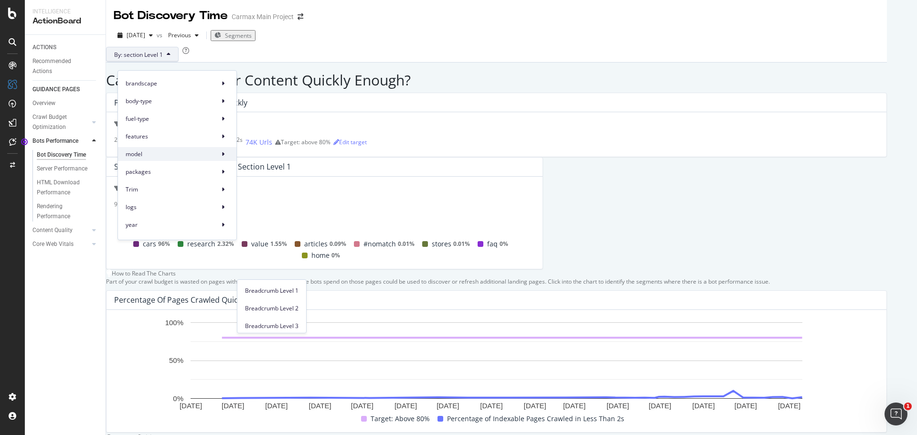
scroll to position [0, 0]
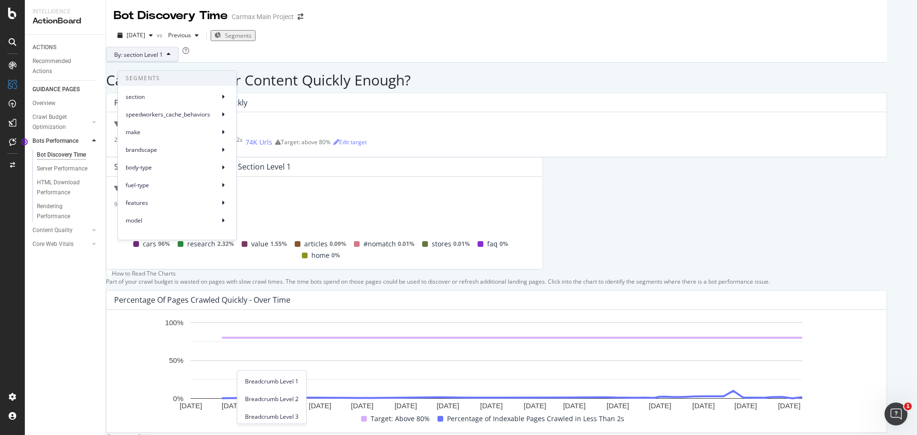
click at [172, 123] on div "make" at bounding box center [177, 130] width 118 height 18
click at [174, 101] on span "section" at bounding box center [171, 97] width 90 height 9
click at [179, 113] on span "speedworkers_cache_behaviors" at bounding box center [171, 114] width 90 height 9
click at [179, 98] on span "section" at bounding box center [171, 97] width 90 height 9
click at [251, 62] on div "By: section Level 1" at bounding box center [496, 54] width 781 height 15
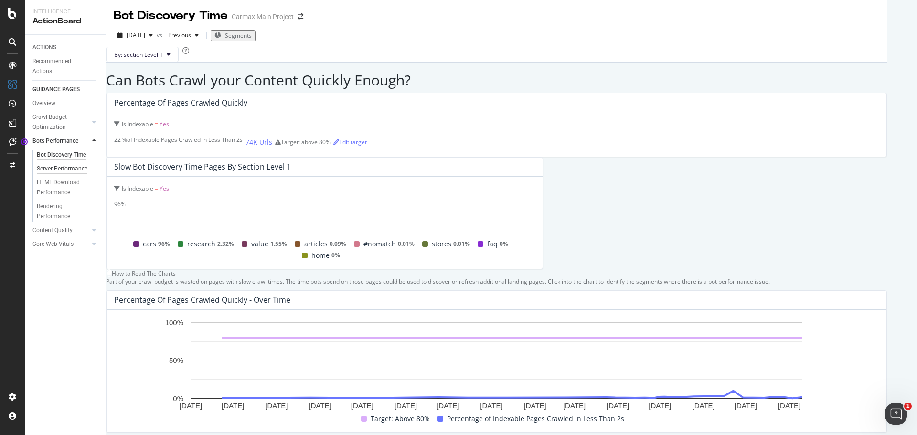
click at [63, 169] on div "Server Performance" at bounding box center [62, 169] width 51 height 10
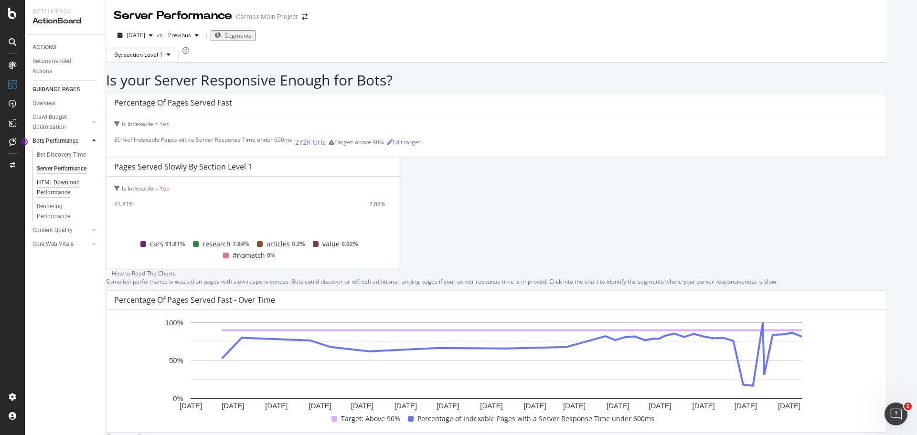
click at [69, 186] on div "HTML Download Performance" at bounding box center [64, 188] width 55 height 20
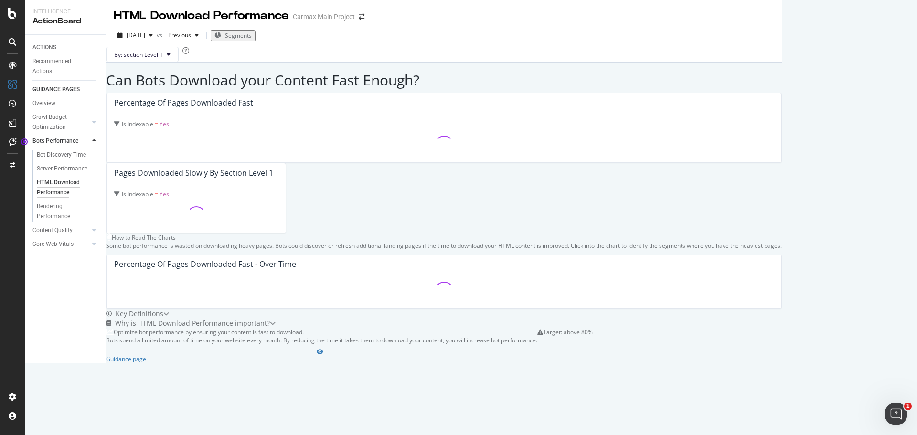
drag, startPoint x: 69, startPoint y: 186, endPoint x: 61, endPoint y: 185, distance: 8.2
click at [61, 185] on div "HTML Download Performance" at bounding box center [64, 188] width 55 height 20
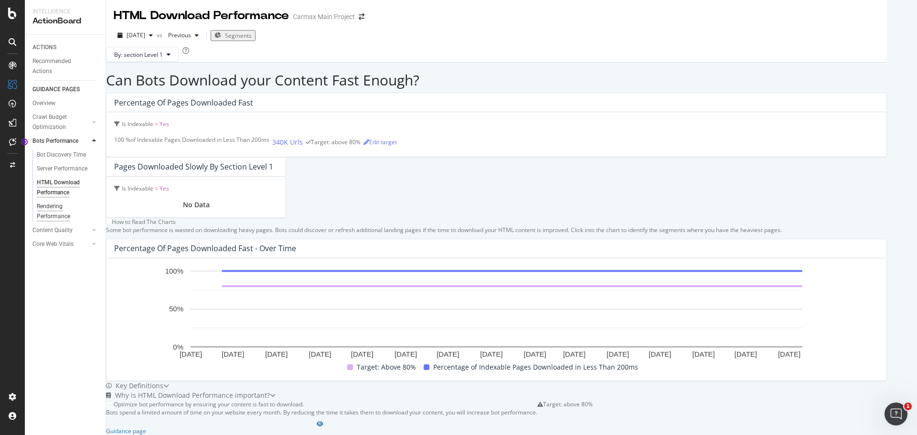
click at [55, 212] on div "Rendering Performance" at bounding box center [63, 211] width 53 height 20
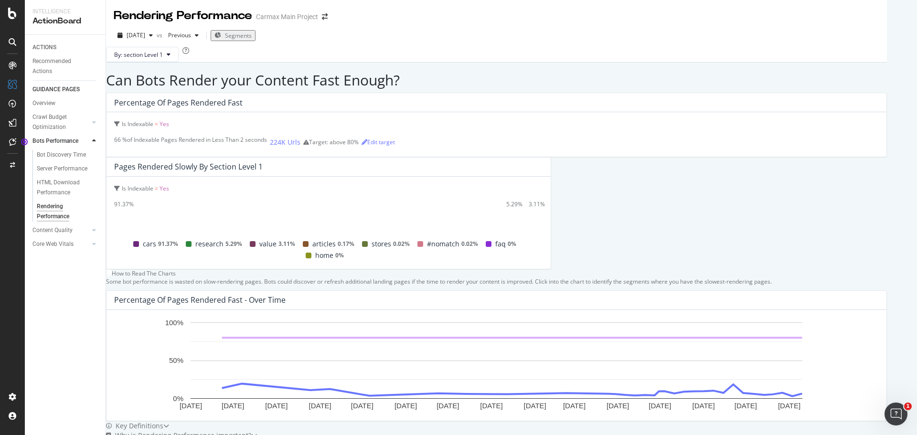
click at [84, 230] on div at bounding box center [85, 230] width 10 height 10
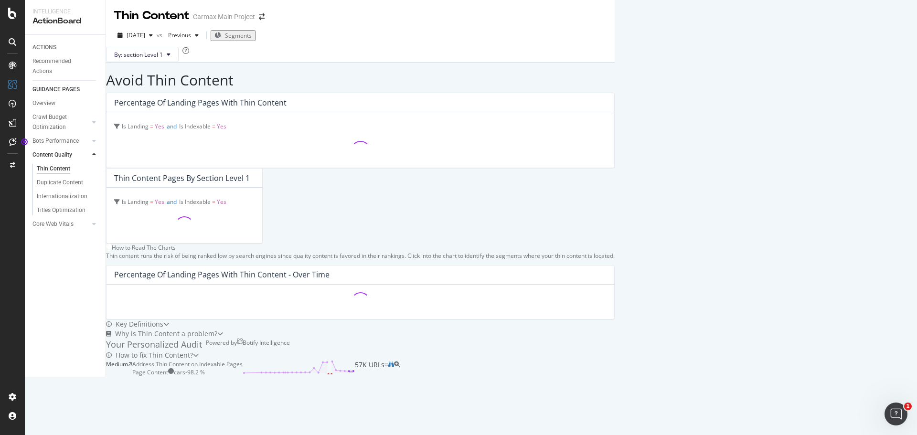
click at [93, 153] on icon at bounding box center [94, 155] width 4 height 6
click at [91, 125] on div at bounding box center [94, 122] width 10 height 10
click at [59, 177] on div "Bad HTTP Status Code" at bounding box center [63, 184] width 53 height 20
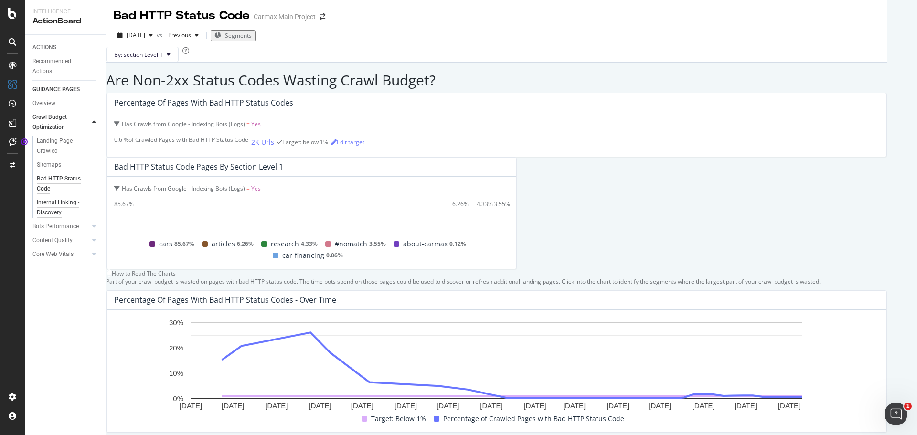
click at [64, 209] on div "Internal Linking - Discovery" at bounding box center [64, 208] width 54 height 20
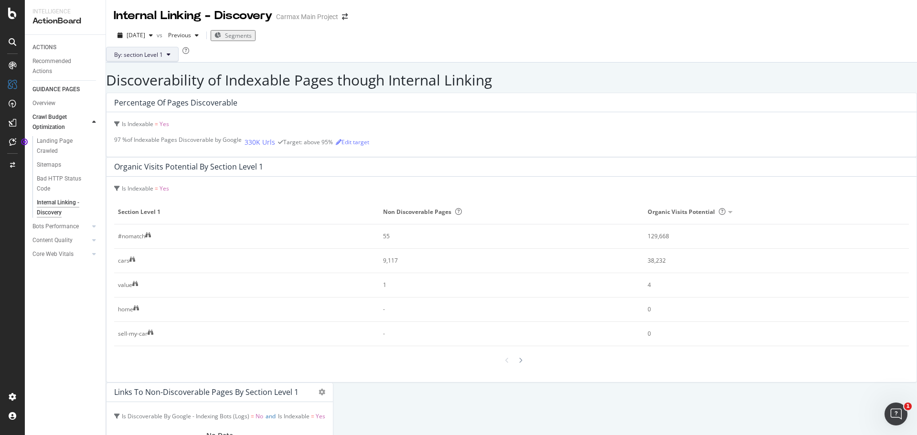
click at [158, 57] on button "By: section Level 1" at bounding box center [142, 54] width 73 height 15
click at [373, 62] on div "By: section Level 1" at bounding box center [511, 54] width 811 height 15
click at [56, 58] on div "Recommended Actions" at bounding box center [60, 66] width 57 height 20
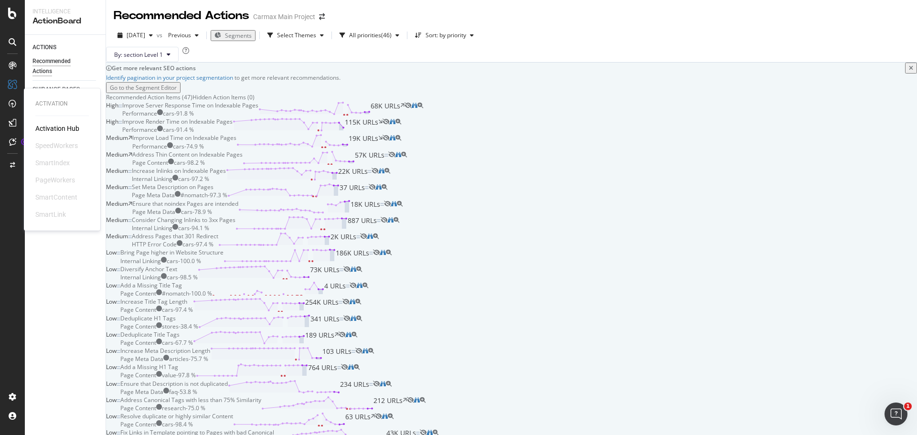
click at [73, 130] on div "Activation Hub" at bounding box center [57, 129] width 44 height 10
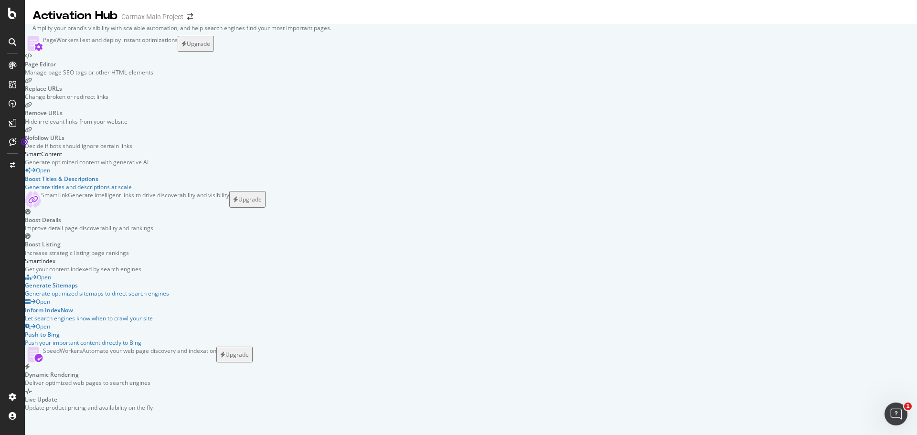
click at [148, 128] on div "PageWorkers Test and deploy instant optimizations Upgrade Page Editor Manage pa…" at bounding box center [471, 224] width 892 height 376
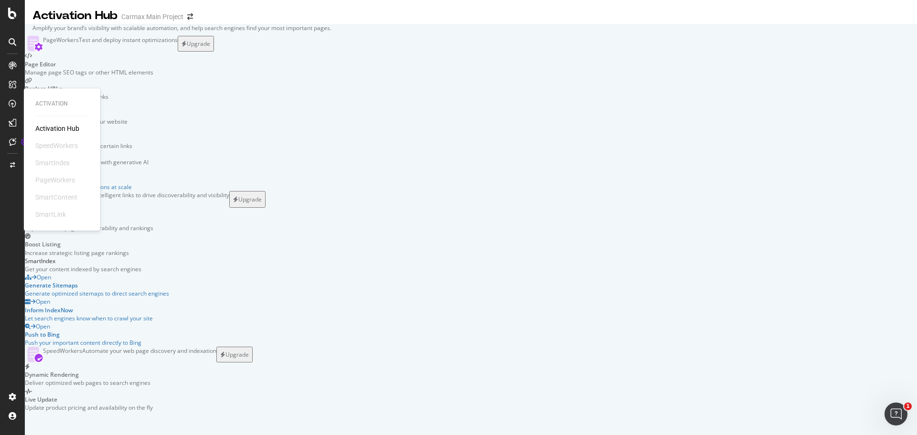
click at [75, 146] on div "SpeedWorkers" at bounding box center [56, 146] width 42 height 10
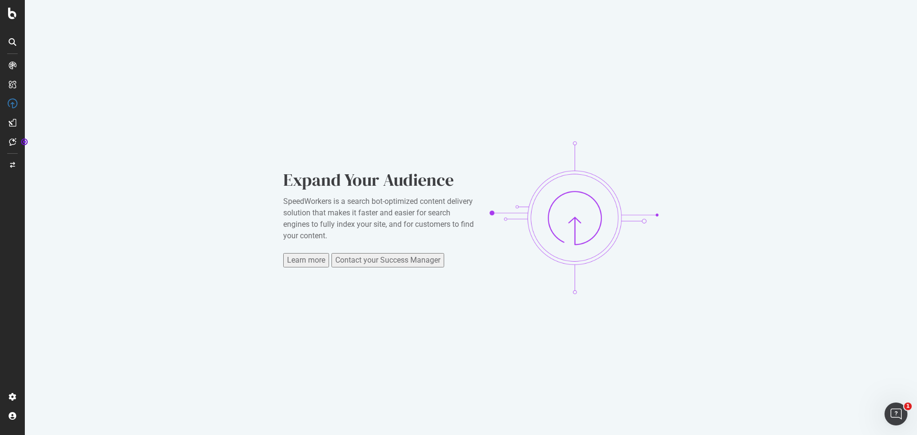
click at [282, 144] on div "Expand Your Audience SpeedWorkers is a search bot-optimized content delivery so…" at bounding box center [471, 217] width 892 height 435
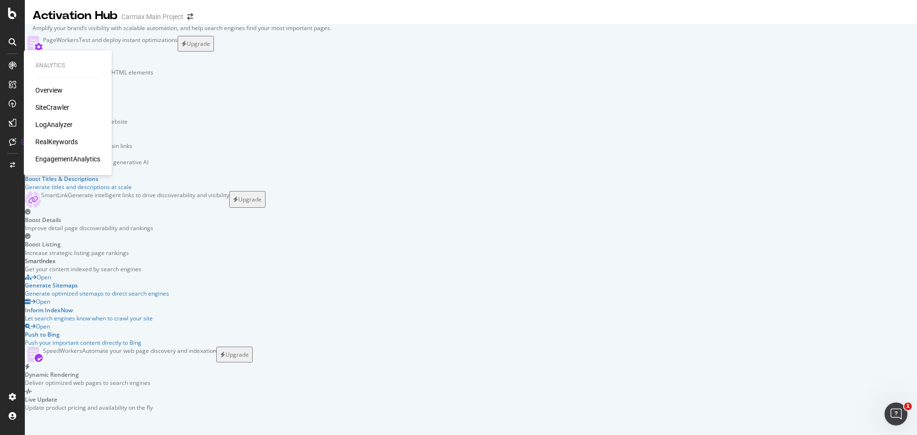
click at [66, 141] on div "RealKeywords" at bounding box center [56, 142] width 42 height 10
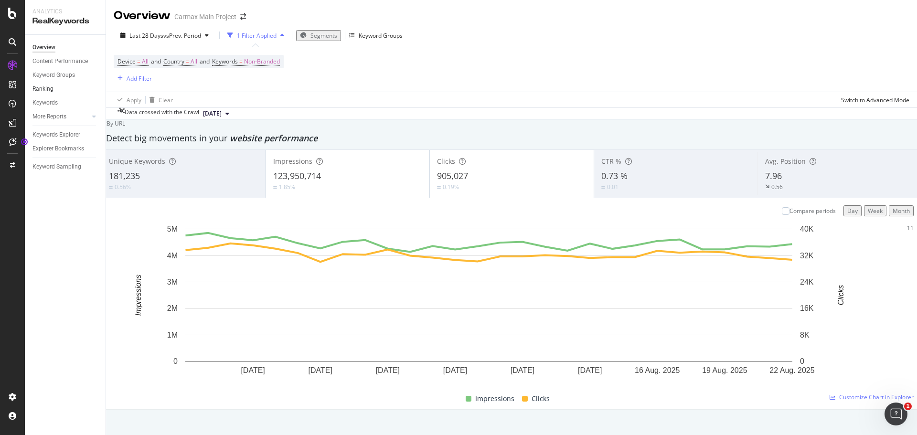
click at [76, 88] on link "Ranking" at bounding box center [65, 89] width 66 height 10
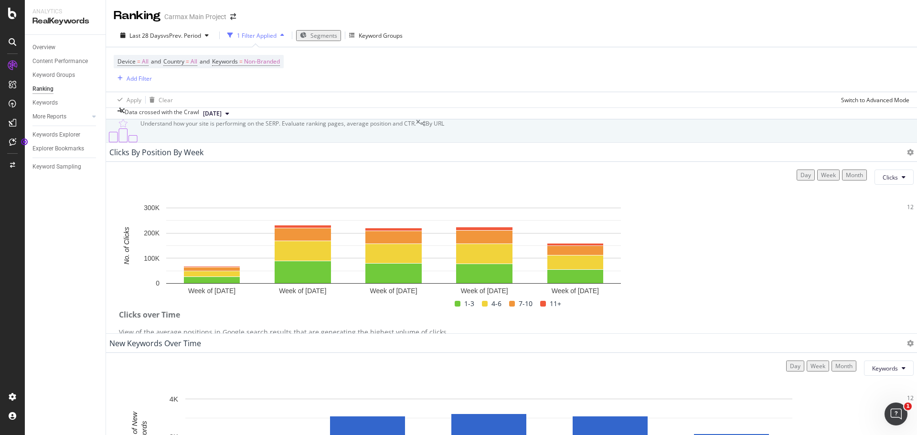
drag, startPoint x: 77, startPoint y: 103, endPoint x: 86, endPoint y: 176, distance: 73.6
click at [77, 103] on link "Keywords" at bounding box center [65, 103] width 66 height 10
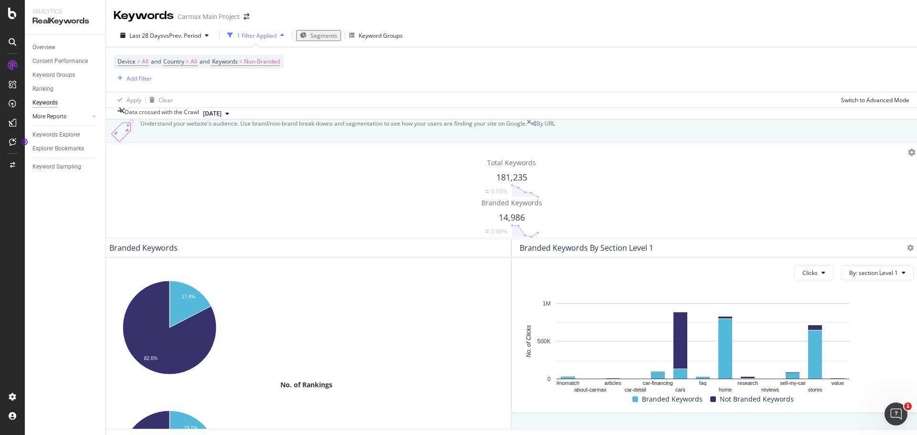
drag, startPoint x: 48, startPoint y: 119, endPoint x: 76, endPoint y: 119, distance: 27.7
click at [48, 119] on div "More Reports" at bounding box center [49, 117] width 34 height 10
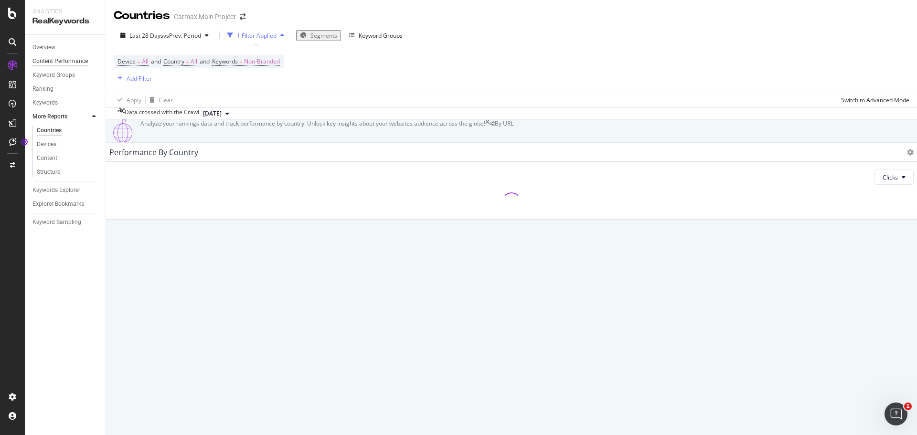
click at [67, 62] on div "Content Performance" at bounding box center [59, 61] width 55 height 10
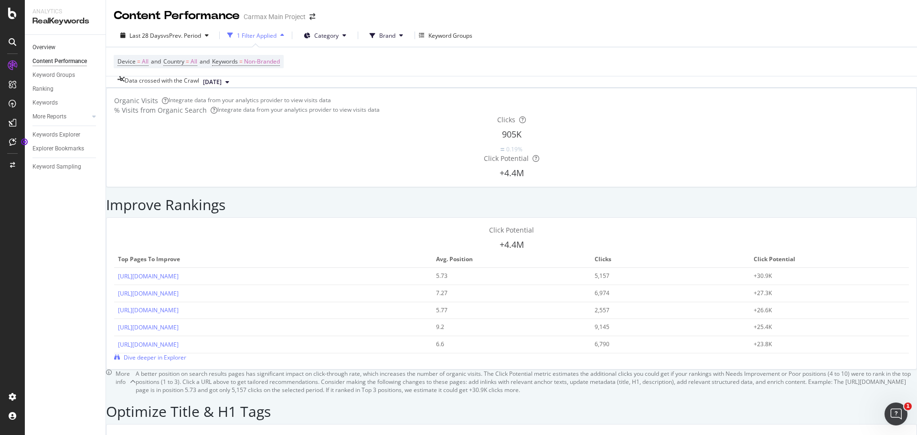
click at [56, 45] on link "Overview" at bounding box center [65, 47] width 66 height 10
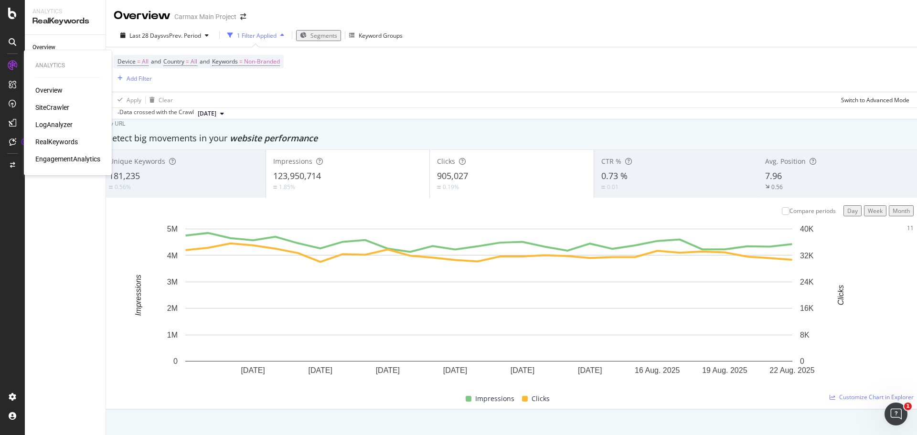
click at [80, 158] on div "EngagementAnalytics" at bounding box center [67, 159] width 65 height 10
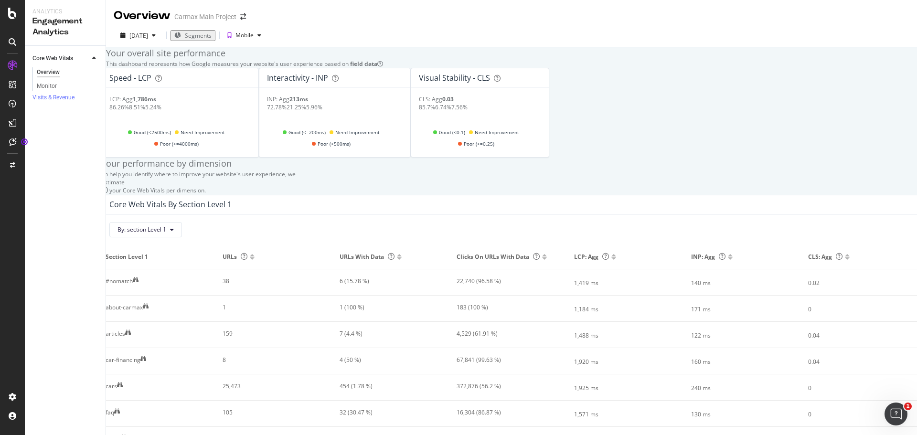
scroll to position [95, 0]
click at [241, 277] on div "38" at bounding box center [271, 281] width 98 height 9
click at [138, 277] on icon at bounding box center [136, 280] width 6 height 6
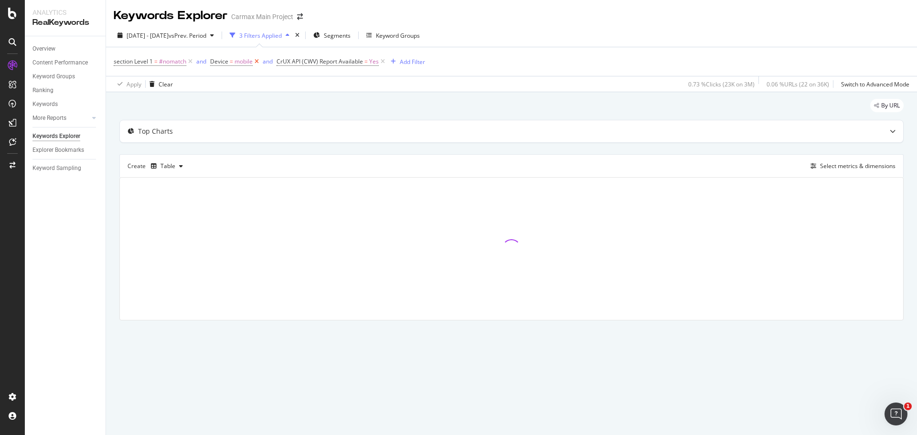
click at [257, 60] on icon at bounding box center [257, 62] width 8 height 10
click at [328, 63] on icon "button" at bounding box center [326, 62] width 5 height 6
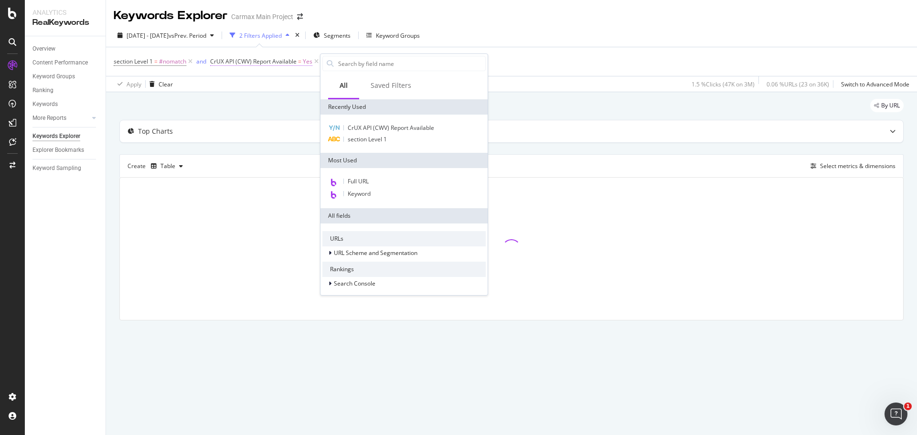
click at [310, 61] on span "Yes" at bounding box center [308, 61] width 10 height 13
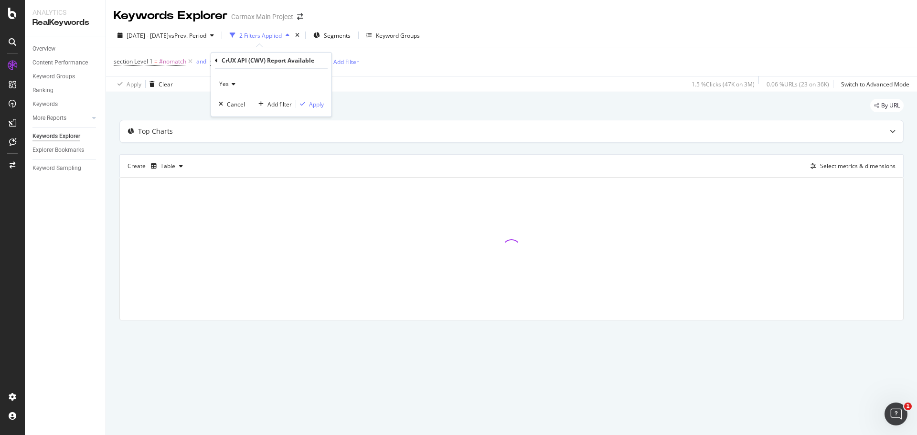
click at [324, 51] on div "section Level 1 = #nomatch and CrUX API (CWV) Report Available = Yes Add Filter" at bounding box center [511, 61] width 795 height 29
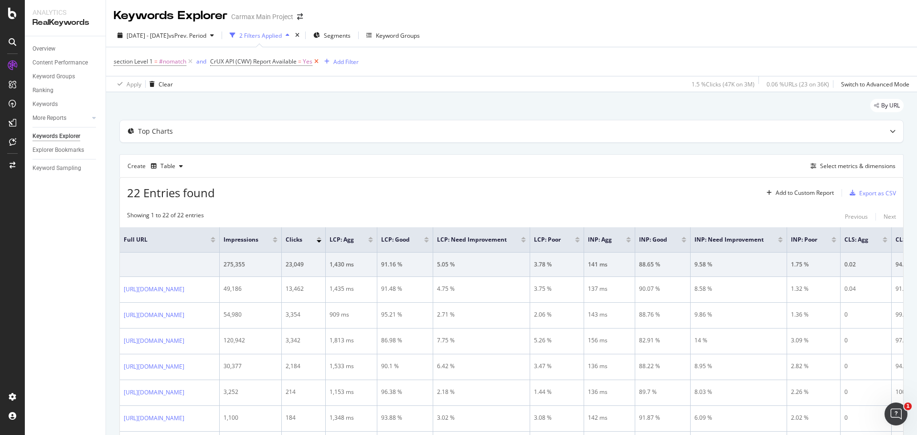
click at [312, 66] on icon at bounding box center [316, 62] width 8 height 10
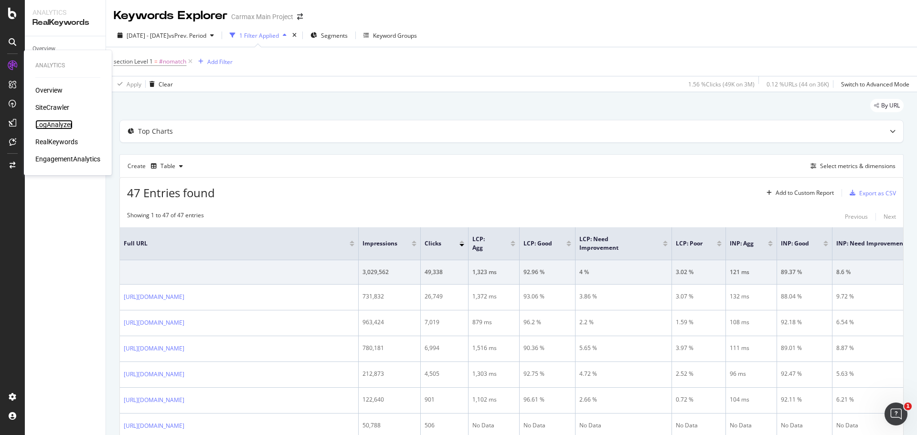
click at [64, 120] on div "LogAnalyzer" at bounding box center [53, 125] width 37 height 10
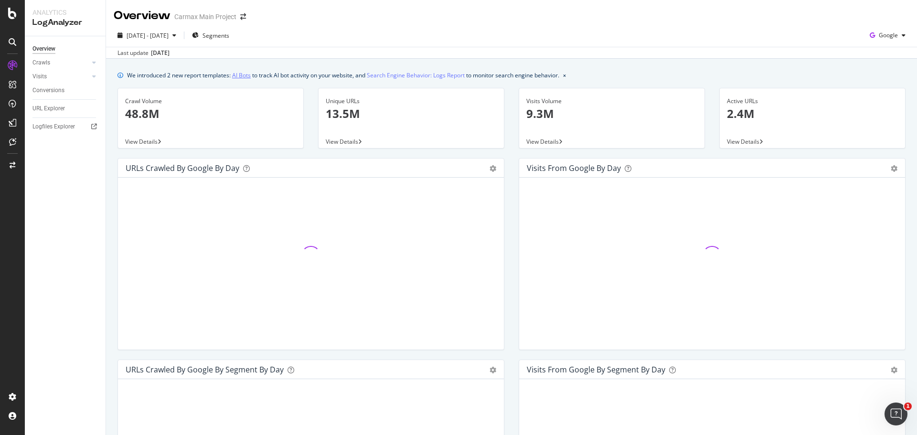
click at [239, 73] on link "AI Bots" at bounding box center [241, 75] width 19 height 10
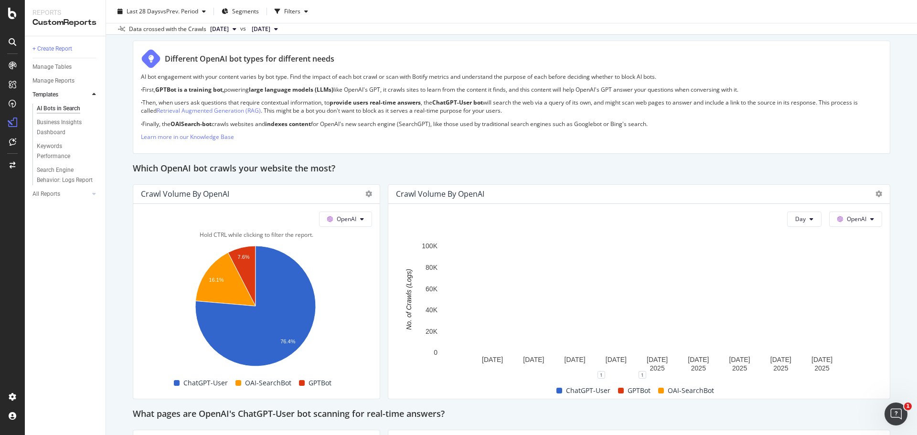
scroll to position [764, 0]
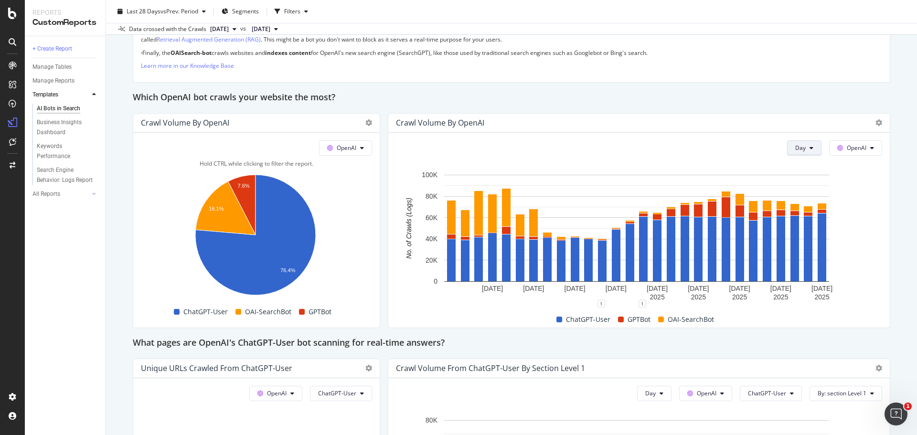
click at [809, 145] on icon at bounding box center [811, 148] width 4 height 6
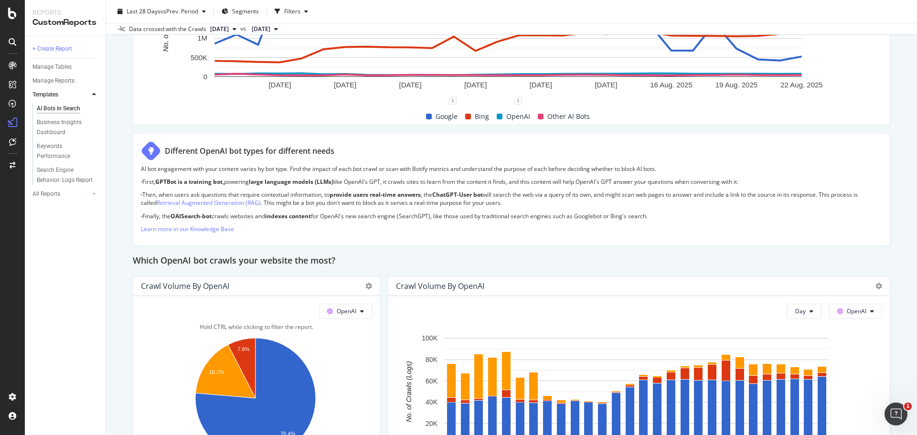
scroll to position [682, 0]
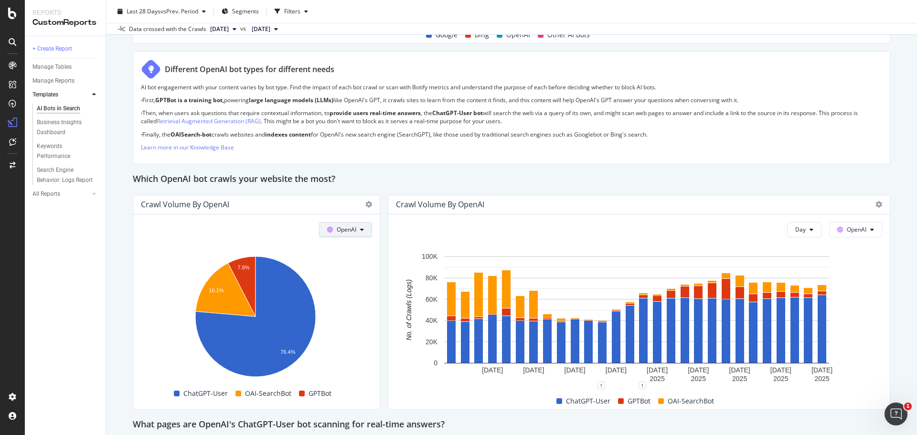
click at [347, 231] on span "OpenAI" at bounding box center [347, 229] width 20 height 8
click at [348, 250] on span "Google" at bounding box center [357, 248] width 35 height 9
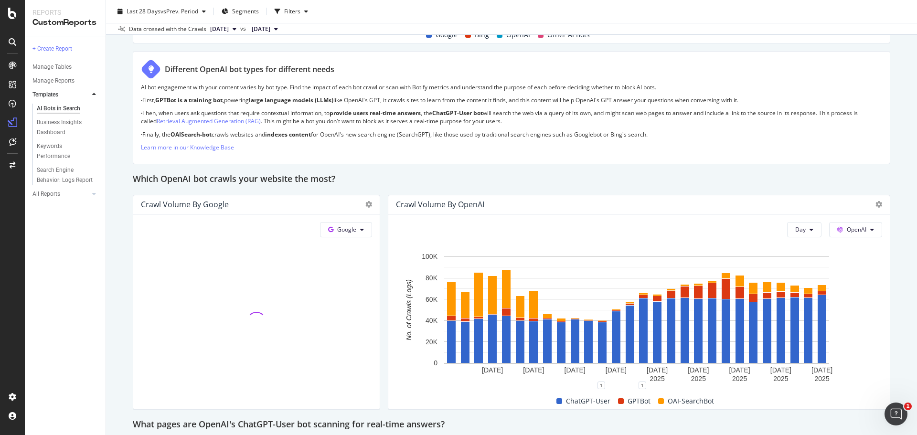
scroll to position [730, 0]
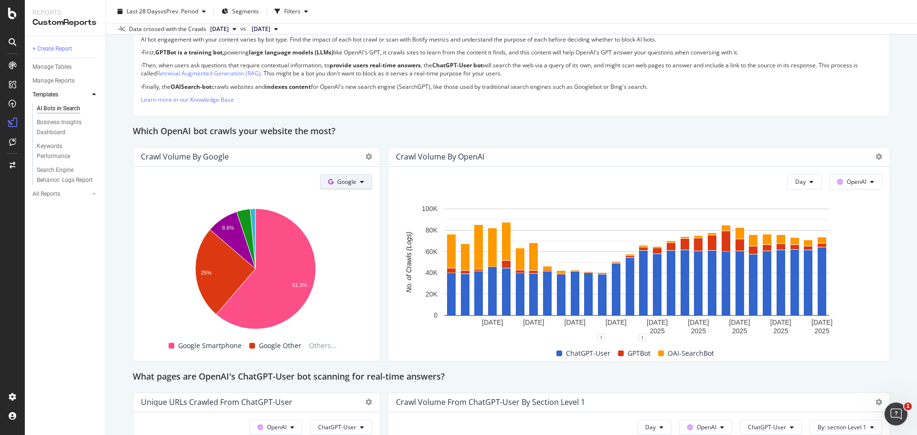
click at [329, 181] on icon at bounding box center [330, 182] width 5 height 6
click at [370, 251] on span "Other AI Bots" at bounding box center [358, 254] width 35 height 9
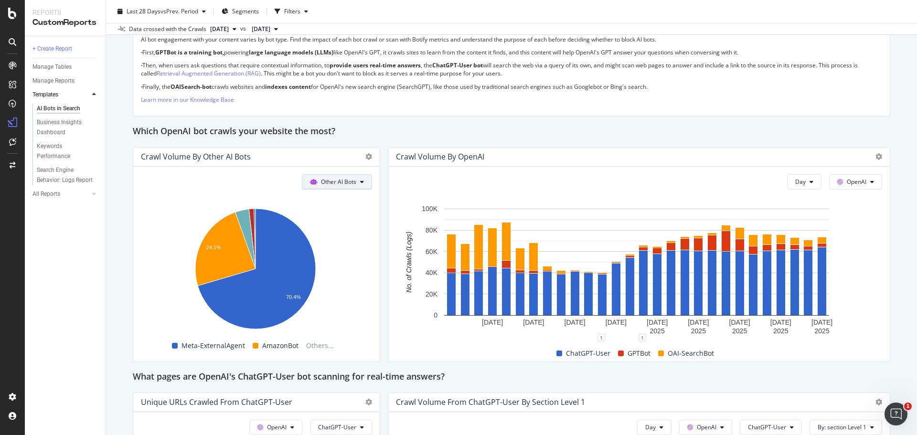
click at [330, 180] on span "Other AI Bots" at bounding box center [338, 182] width 35 height 8
click at [341, 238] on span "OpenAI" at bounding box center [341, 236] width 37 height 9
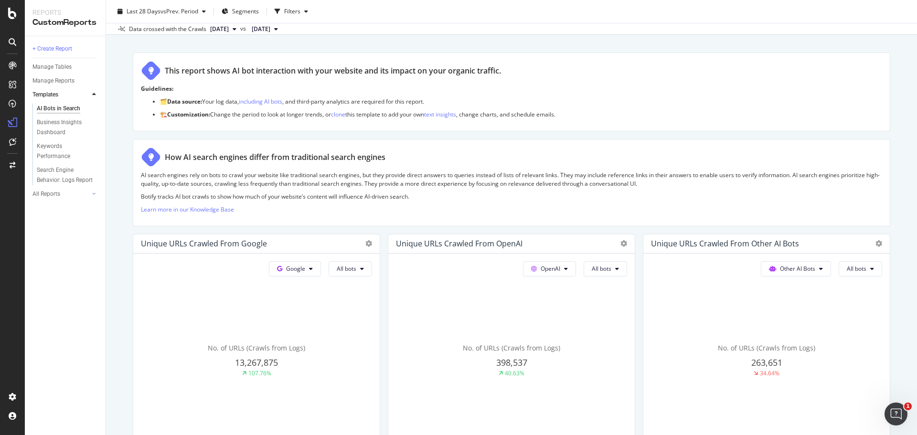
scroll to position [0, 0]
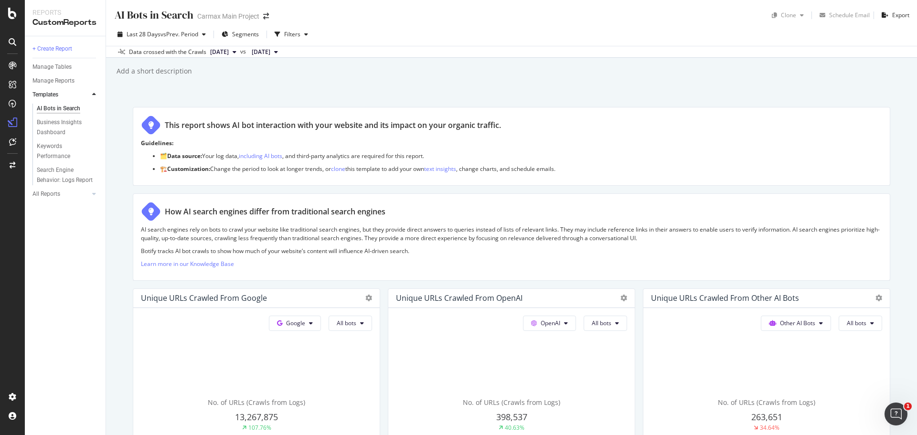
click at [227, 50] on span "2025 Aug. 17th" at bounding box center [219, 52] width 19 height 9
click at [270, 52] on span "[DATE]" at bounding box center [261, 52] width 19 height 9
click at [486, 118] on div "This report shows AI bot interaction with your website and its impact on your o…" at bounding box center [511, 125] width 741 height 20
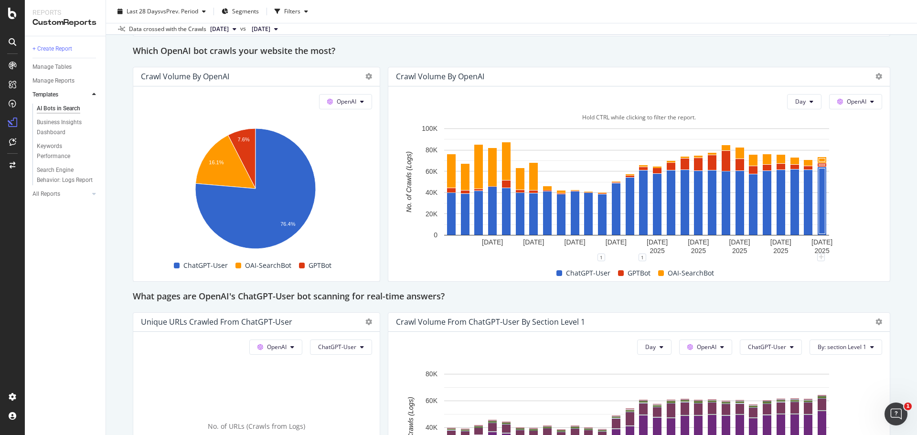
scroll to position [764, 0]
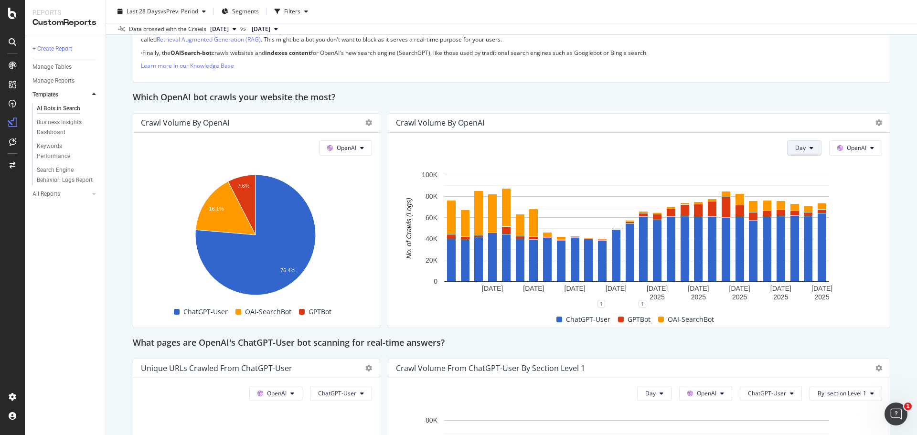
click at [809, 148] on icon at bounding box center [811, 148] width 4 height 6
click at [801, 201] on span "Month" at bounding box center [796, 202] width 17 height 9
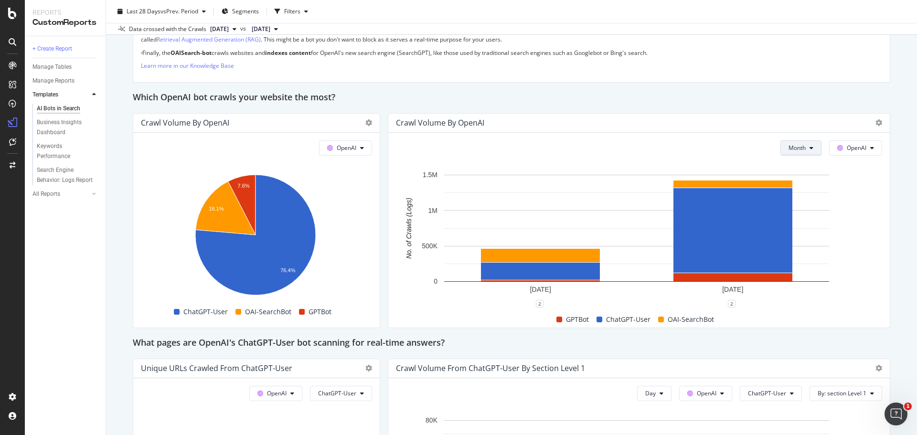
click at [797, 151] on span "Month" at bounding box center [796, 148] width 17 height 8
click at [792, 187] on span "Week" at bounding box center [790, 184] width 19 height 9
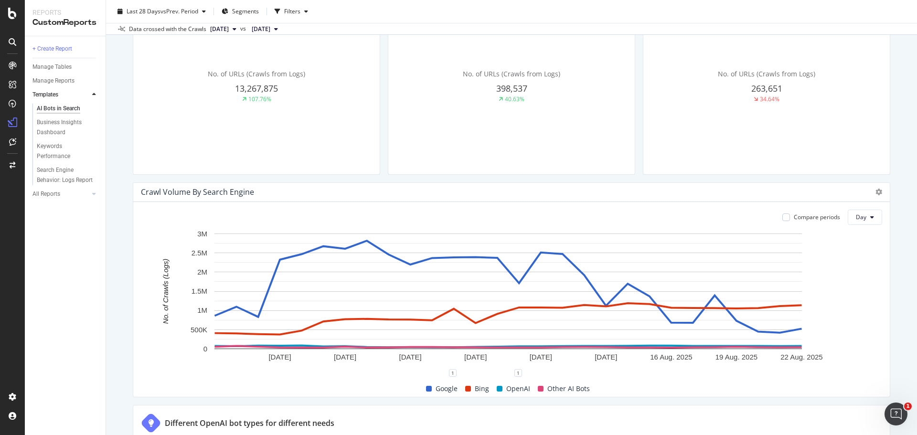
scroll to position [432, 0]
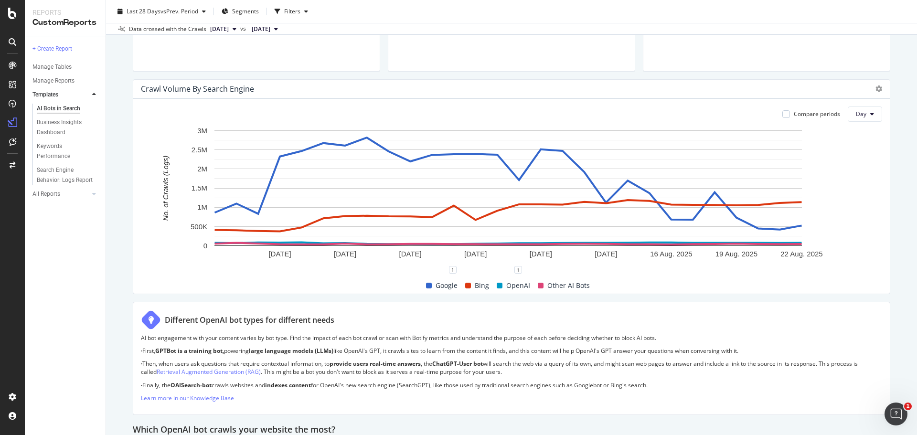
click at [538, 285] on span at bounding box center [541, 286] width 6 height 6
click at [466, 286] on span at bounding box center [468, 286] width 6 height 6
click at [456, 285] on div "Google" at bounding box center [441, 285] width 39 height 11
click at [870, 114] on icon at bounding box center [872, 114] width 4 height 6
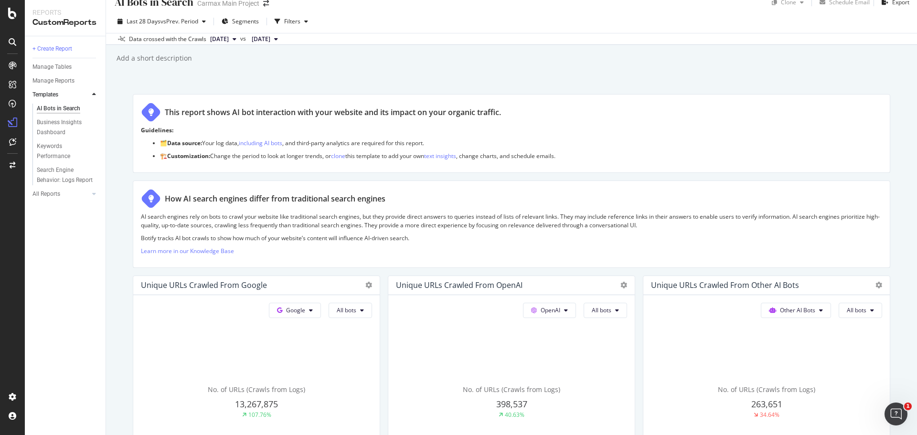
scroll to position [0, 0]
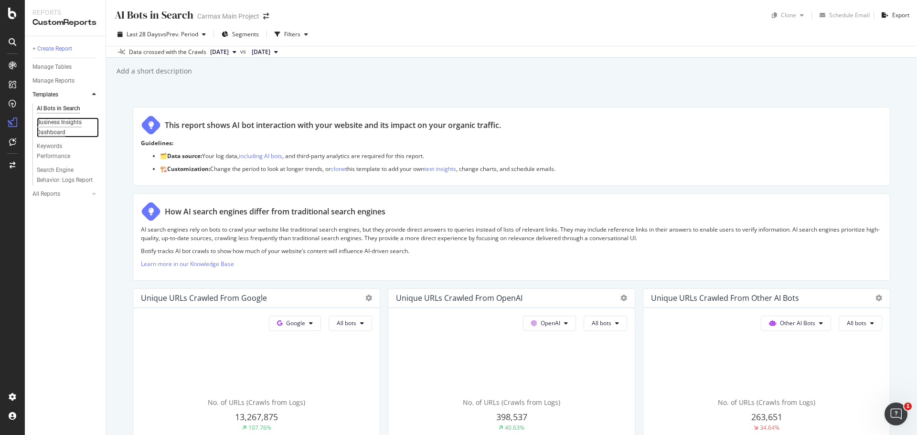
click at [73, 124] on div "Business Insights Dashboard" at bounding box center [64, 127] width 55 height 20
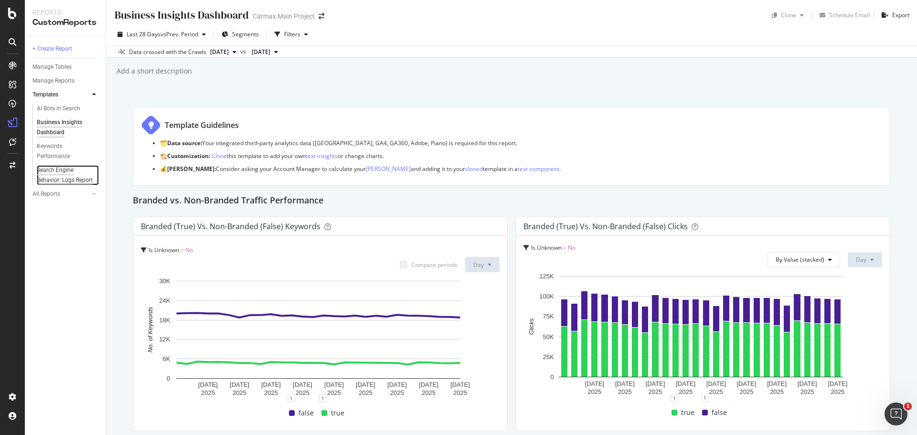
click at [62, 182] on div "Search Engine Behavior: Logs Report" at bounding box center [65, 175] width 56 height 20
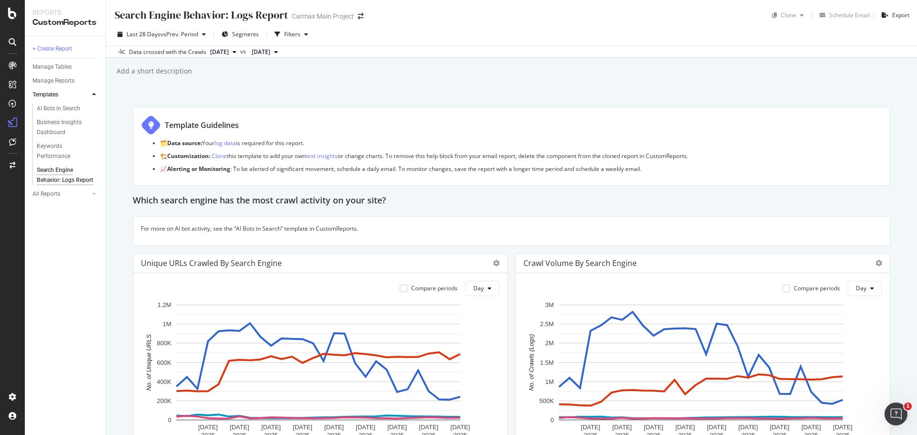
click at [222, 53] on span "[DATE]" at bounding box center [219, 52] width 19 height 9
click at [314, 114] on div "2024 Nov. 24th 438K URLs" at bounding box center [258, 113] width 115 height 14
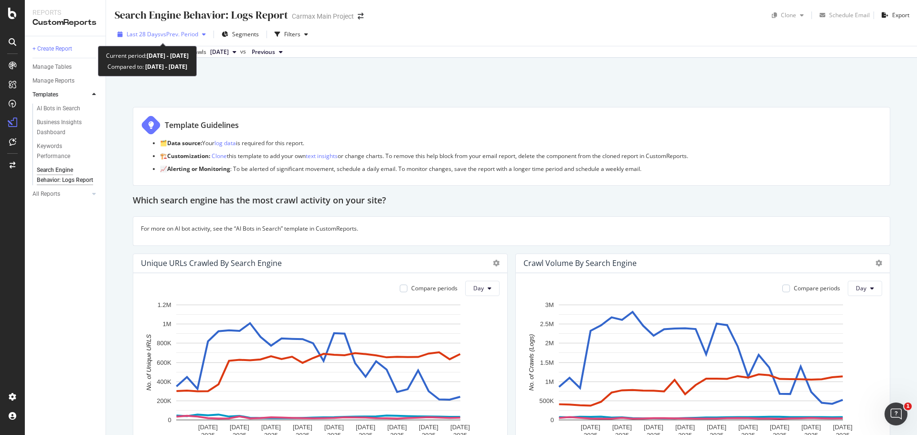
click at [198, 38] on span "vs Prev. Period" at bounding box center [179, 34] width 38 height 8
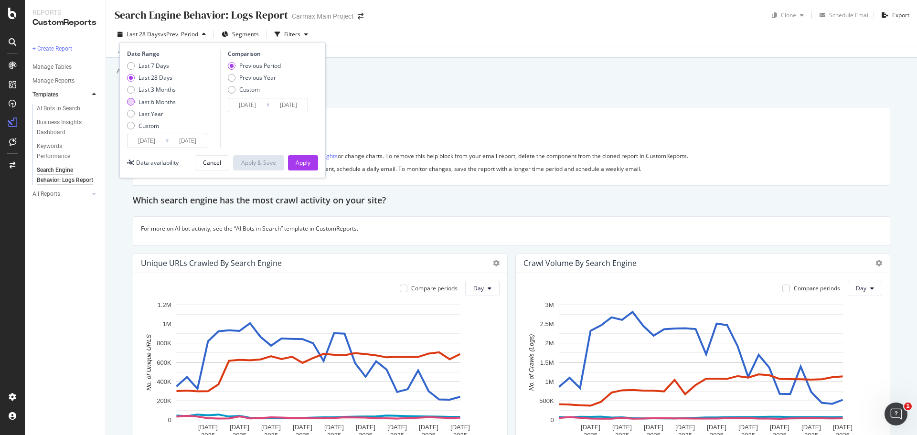
click at [163, 105] on div "Last 6 Months" at bounding box center [156, 102] width 37 height 8
type input "2025/02/23"
type input "2024/08/25"
type input "2025/02/22"
click at [307, 157] on div "Apply" at bounding box center [303, 163] width 15 height 14
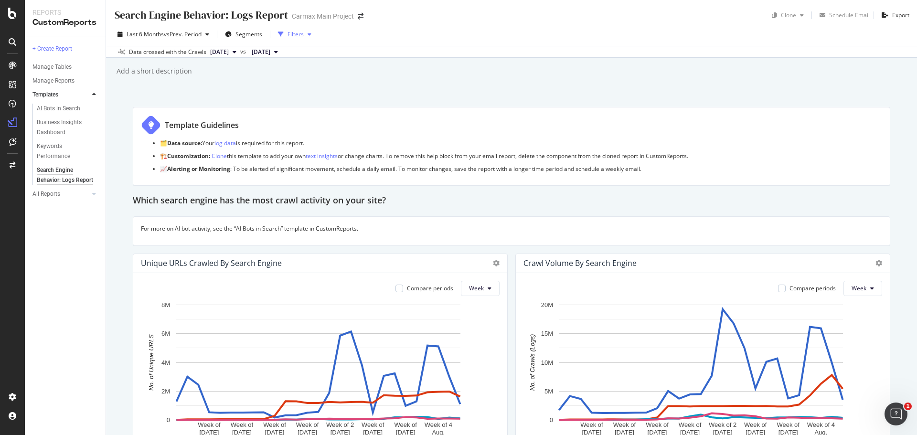
click at [297, 29] on div "Filters" at bounding box center [294, 34] width 41 height 14
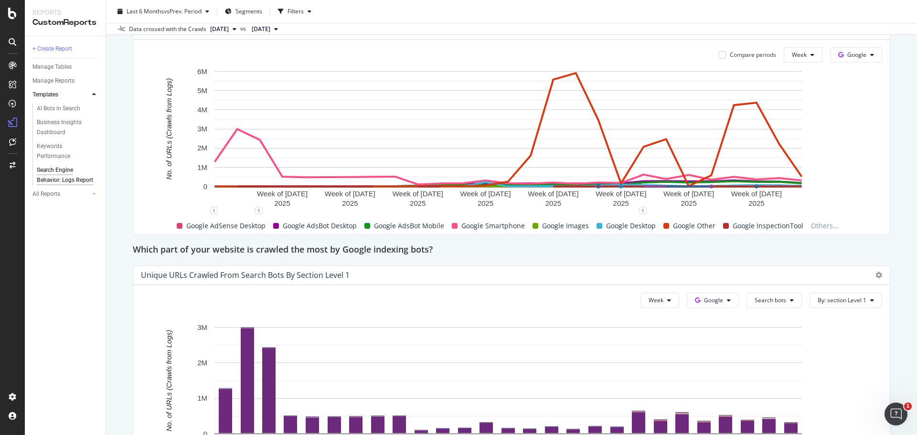
scroll to position [573, 0]
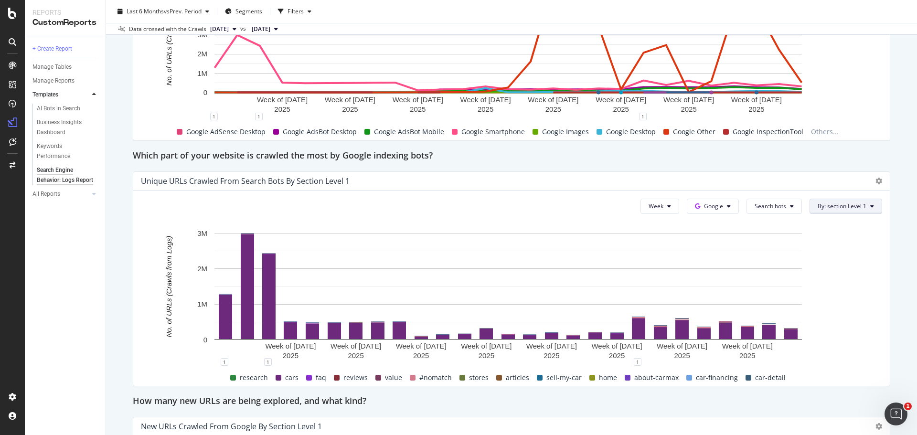
click at [817, 207] on span "By: section Level 1" at bounding box center [841, 206] width 49 height 8
click at [811, 243] on div "Select a Segment" at bounding box center [815, 241] width 118 height 16
click at [817, 239] on div "Logs" at bounding box center [857, 244] width 105 height 13
click at [810, 223] on div "Select a Segment" at bounding box center [857, 222] width 101 height 16
click at [782, 178] on div "Unique URLs Crawled from Search bots by section Level 1" at bounding box center [503, 181] width 725 height 10
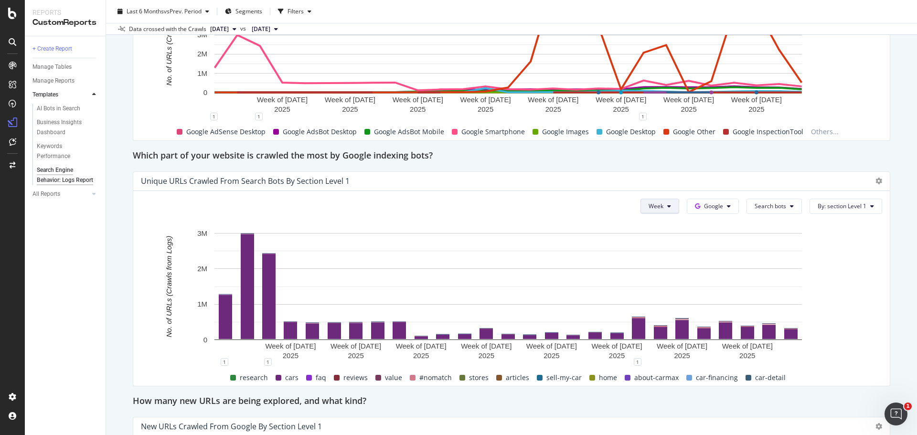
click at [640, 210] on button "Week" at bounding box center [659, 206] width 39 height 15
click at [634, 190] on div "Unique URLs Crawled from Search bots by section Level 1" at bounding box center [511, 181] width 756 height 19
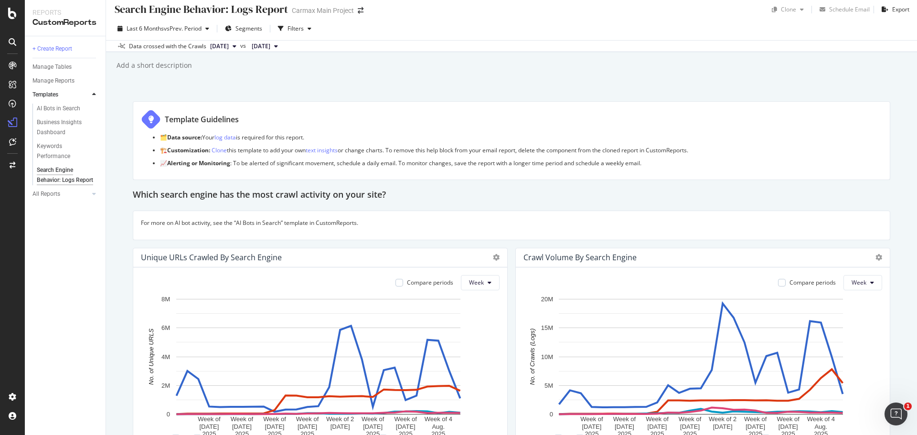
scroll to position [0, 0]
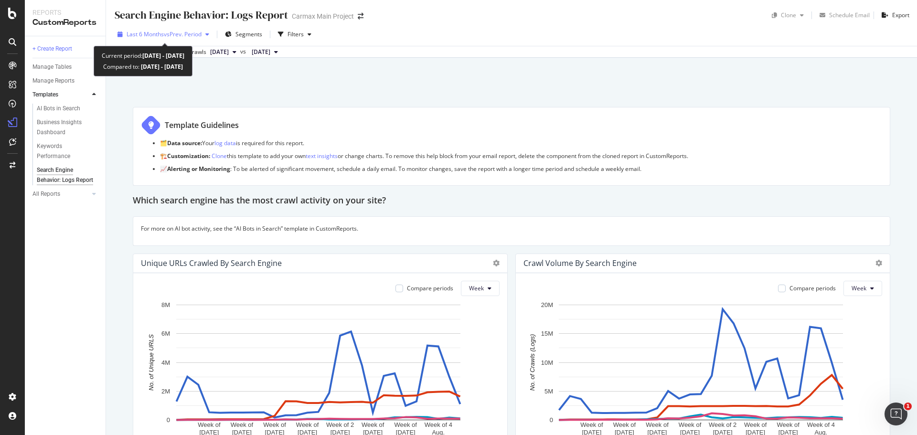
click at [186, 33] on span "vs Prev. Period" at bounding box center [183, 34] width 38 height 8
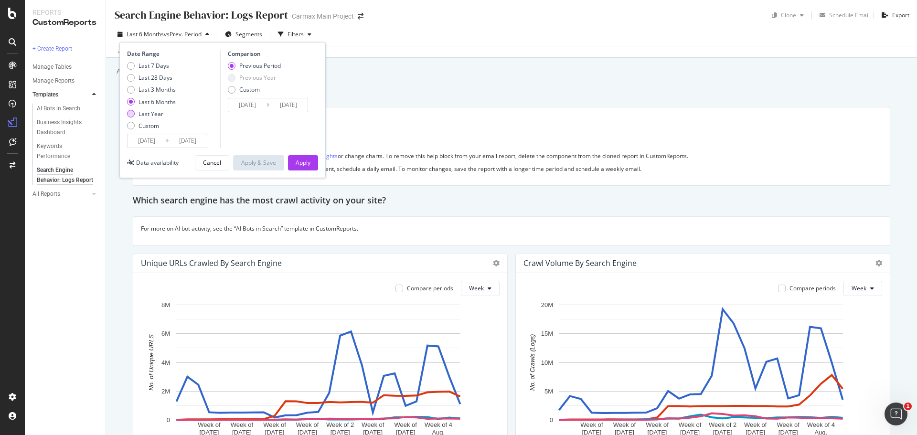
click at [159, 114] on div "Last Year" at bounding box center [150, 114] width 25 height 8
type input "2024/08/23"
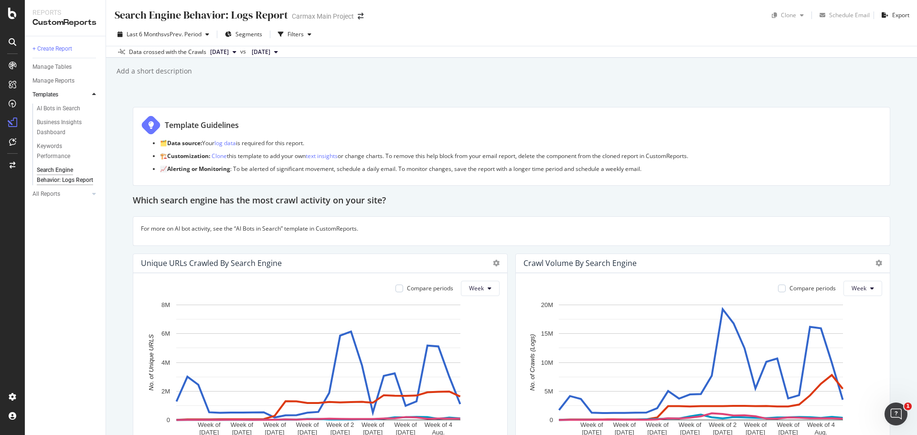
click at [387, 81] on div "Search Engine Behavior: Logs Report Search Engine Behavior: Logs Report Carmax …" at bounding box center [511, 217] width 811 height 435
click at [96, 199] on div at bounding box center [94, 194] width 10 height 10
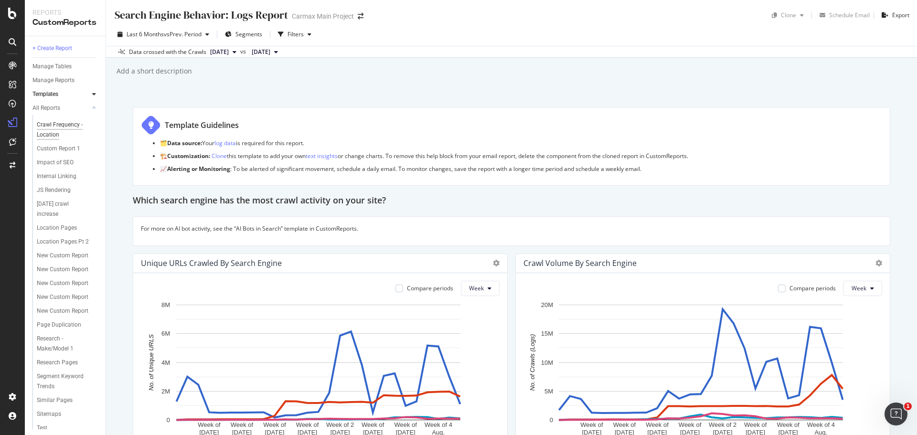
scroll to position [598, 0]
click at [73, 171] on div "Impact of SEO" at bounding box center [55, 166] width 37 height 10
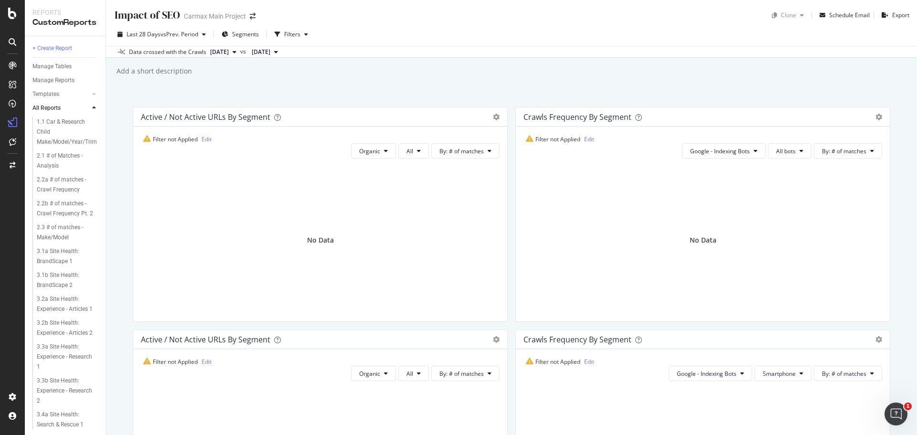
click at [179, 139] on span "Filter not Applied" at bounding box center [170, 139] width 54 height 8
click at [322, 212] on div "No Data" at bounding box center [320, 240] width 359 height 148
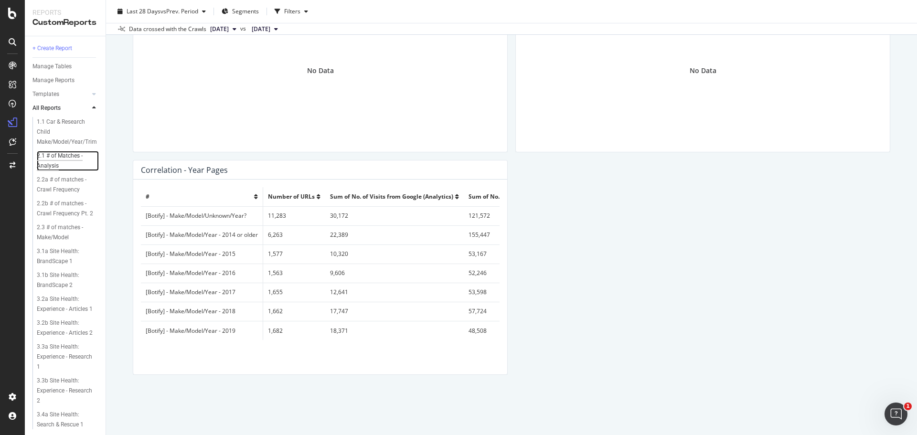
click at [58, 156] on div "2.1 # of Matches - Analysis" at bounding box center [64, 161] width 54 height 20
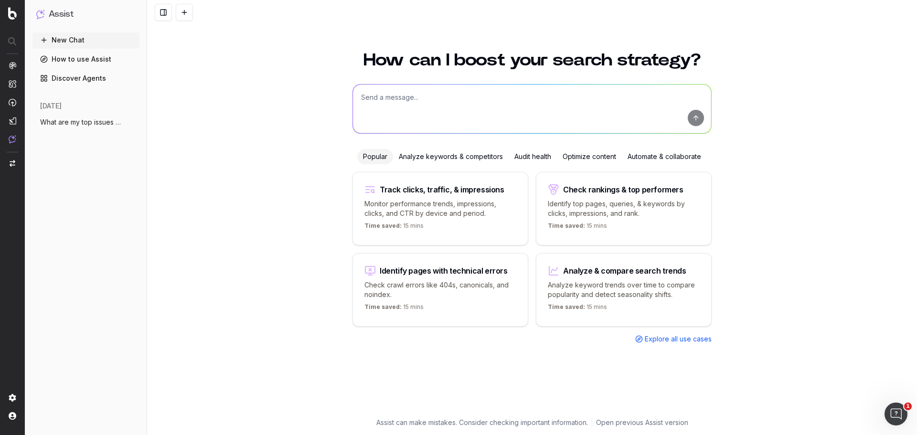
click at [437, 107] on textarea at bounding box center [532, 109] width 358 height 49
click at [587, 153] on div "Optimize content" at bounding box center [589, 156] width 65 height 15
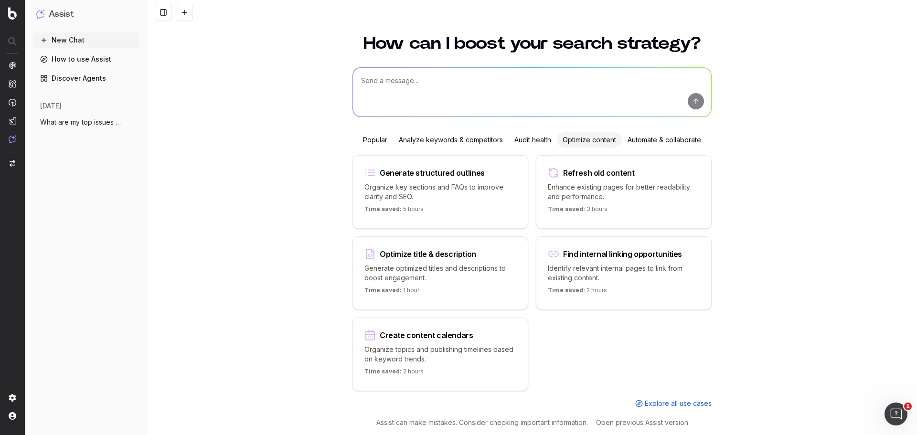
click at [669, 138] on div "Automate & collaborate" at bounding box center [664, 139] width 85 height 15
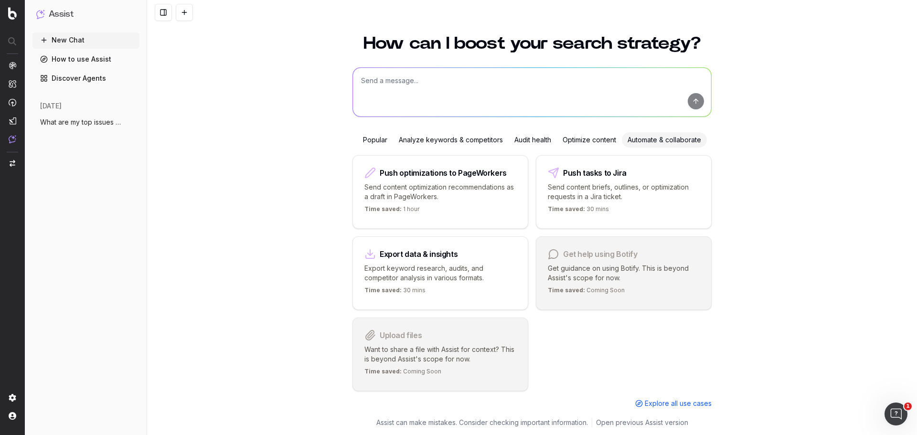
click at [536, 139] on div "Audit health" at bounding box center [532, 139] width 48 height 15
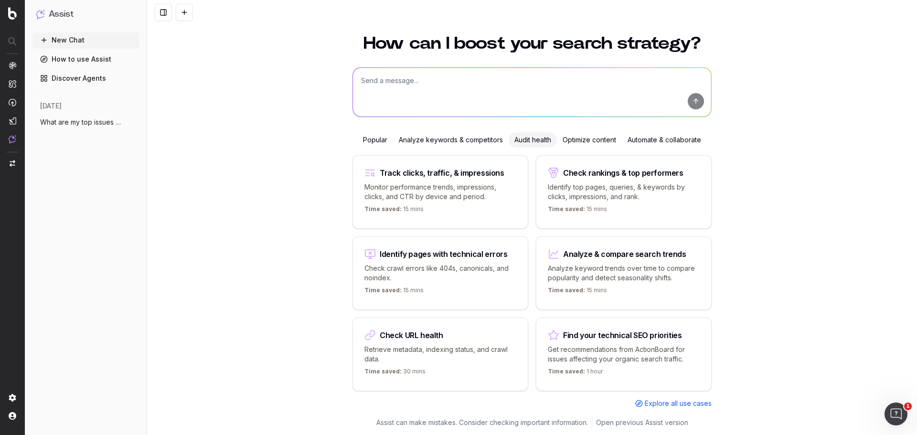
click at [464, 102] on textarea at bounding box center [532, 92] width 358 height 49
type textarea "broken links with high crawl rates"
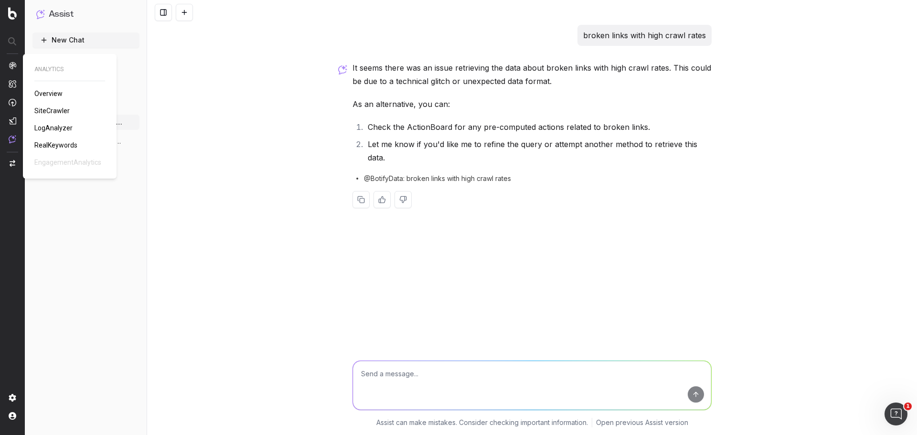
click at [66, 92] on div "ANALYTICS Overview SiteCrawler LogAnalyzer RealKeywords EngagementAnalytics" at bounding box center [69, 116] width 71 height 102
click at [54, 91] on span "Overview" at bounding box center [48, 94] width 28 height 8
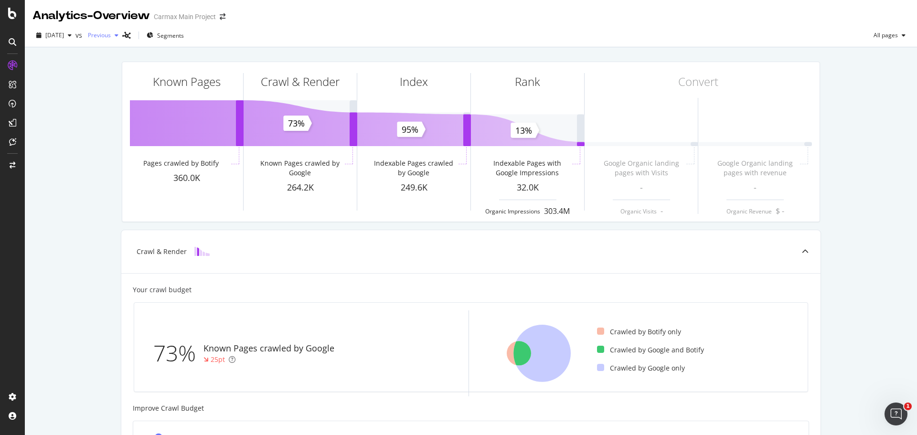
click at [111, 32] on span "Previous" at bounding box center [97, 35] width 27 height 8
click at [147, 15] on div "Analytics - Overview" at bounding box center [90, 16] width 117 height 16
click at [122, 35] on div "button" at bounding box center [116, 35] width 11 height 6
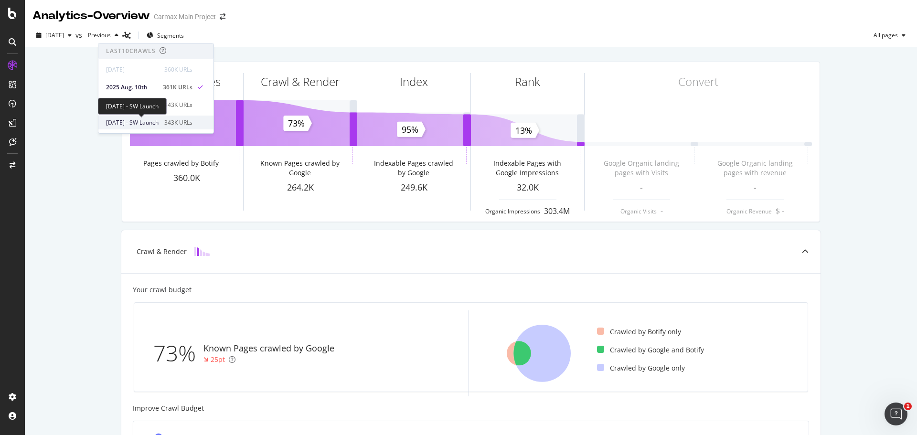
click at [157, 119] on span "[DATE] - SW Launch" at bounding box center [132, 122] width 53 height 9
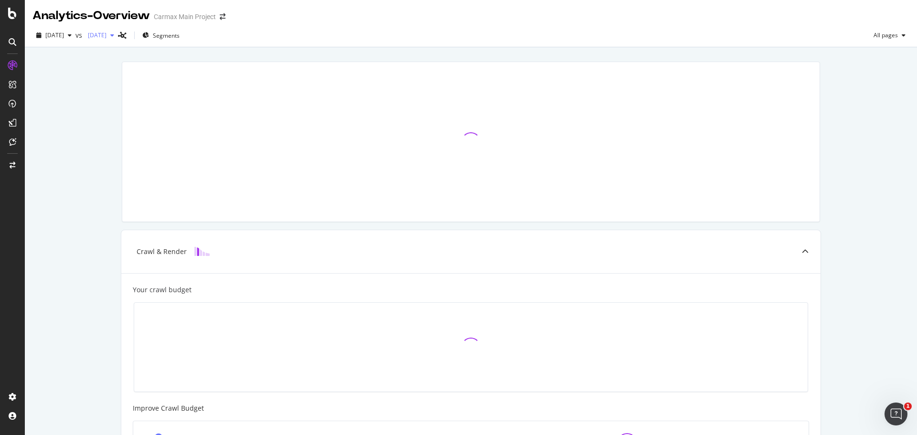
click at [106, 34] on span "[DATE]" at bounding box center [95, 35] width 22 height 8
click at [162, 91] on div "[DATE]" at bounding box center [134, 92] width 56 height 9
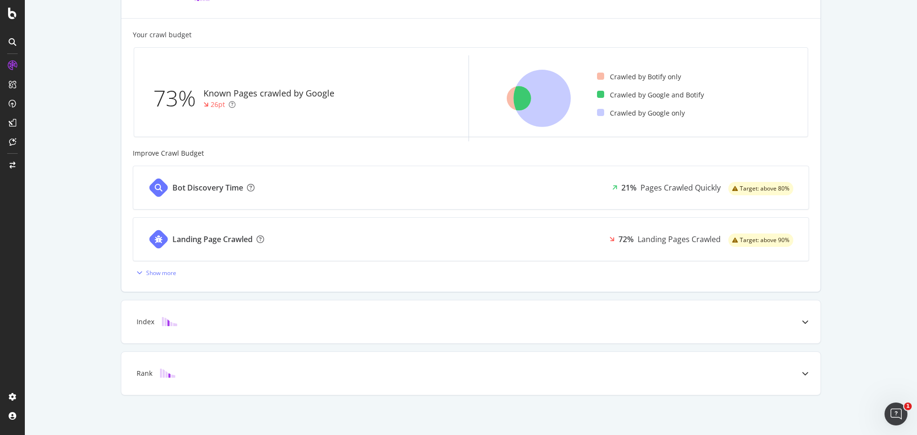
scroll to position [256, 0]
click at [284, 322] on div "Index" at bounding box center [455, 321] width 661 height 10
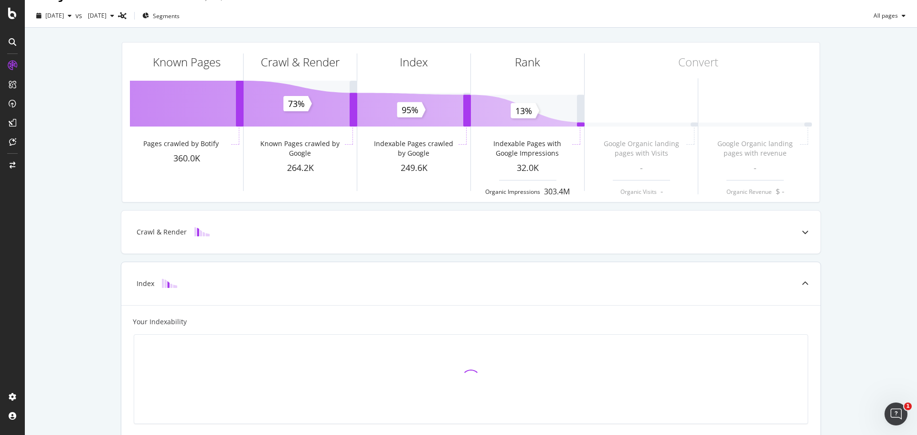
scroll to position [18, 0]
